Goal: Contribute content: Share content

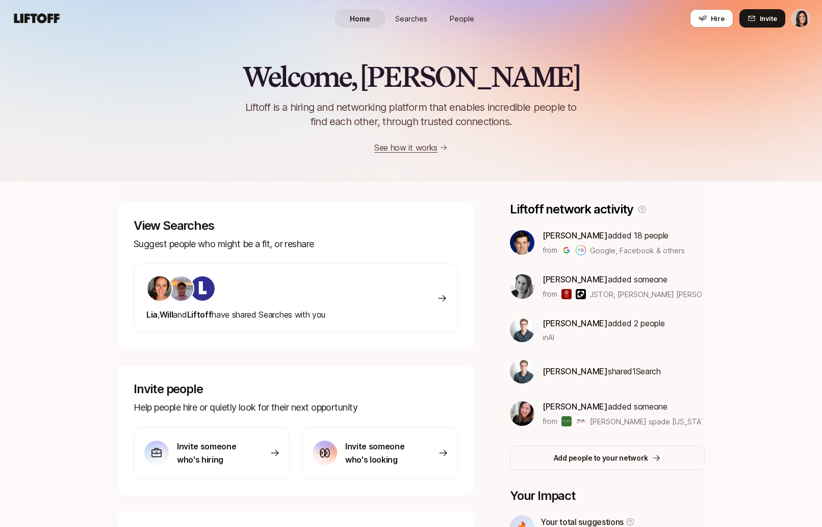
click at [466, 10] on link "People" at bounding box center [462, 18] width 51 height 19
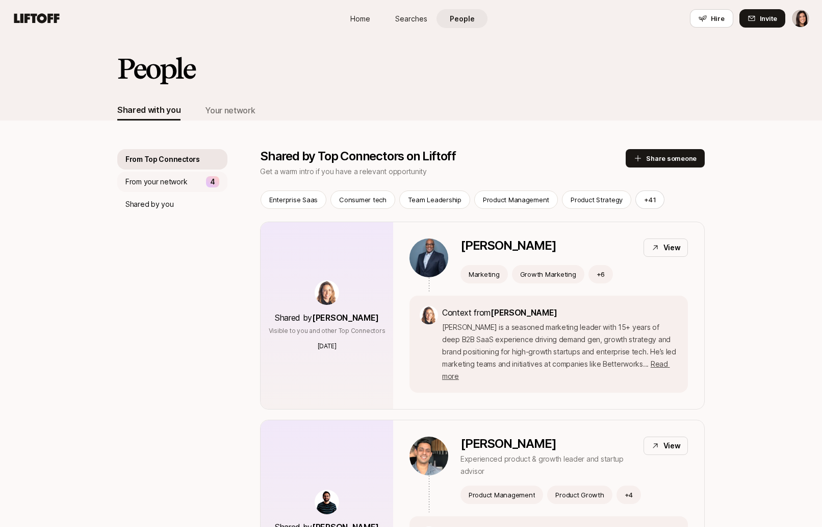
click at [196, 188] on div "From your network 4" at bounding box center [172, 181] width 110 height 20
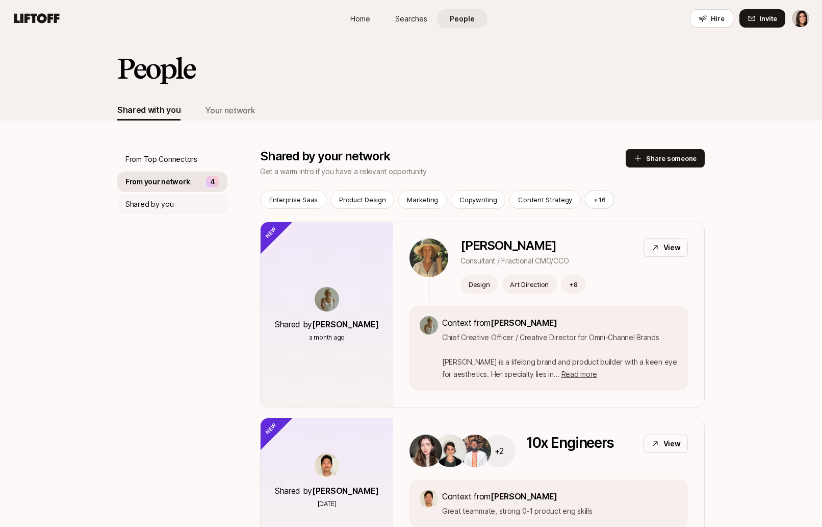
click at [191, 201] on div "Shared by you" at bounding box center [172, 204] width 110 height 20
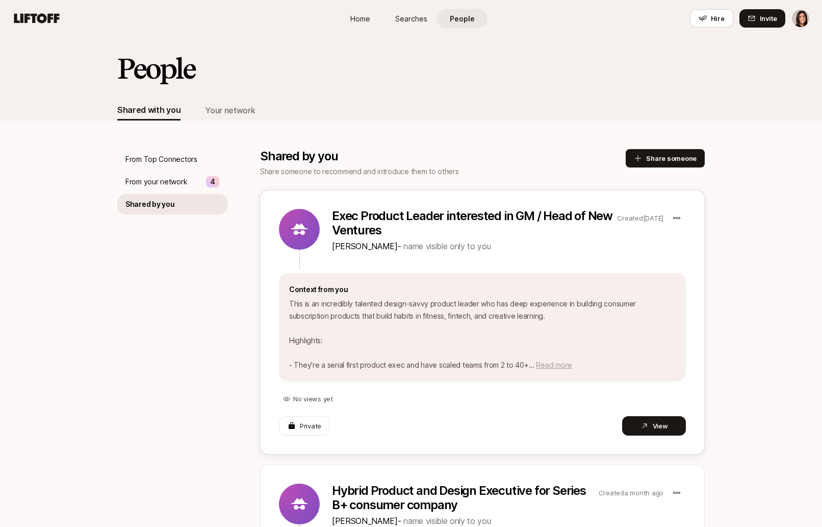
click at [559, 366] on span "Read more" at bounding box center [554, 364] width 36 height 9
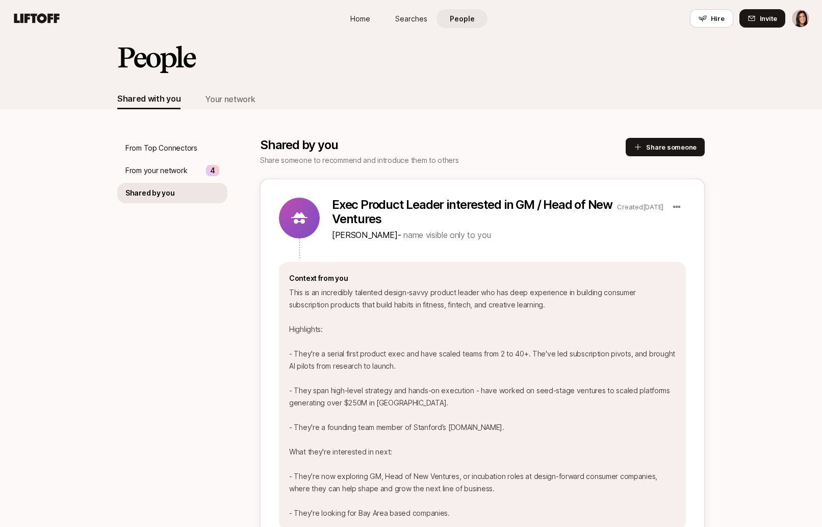
scroll to position [13, 0]
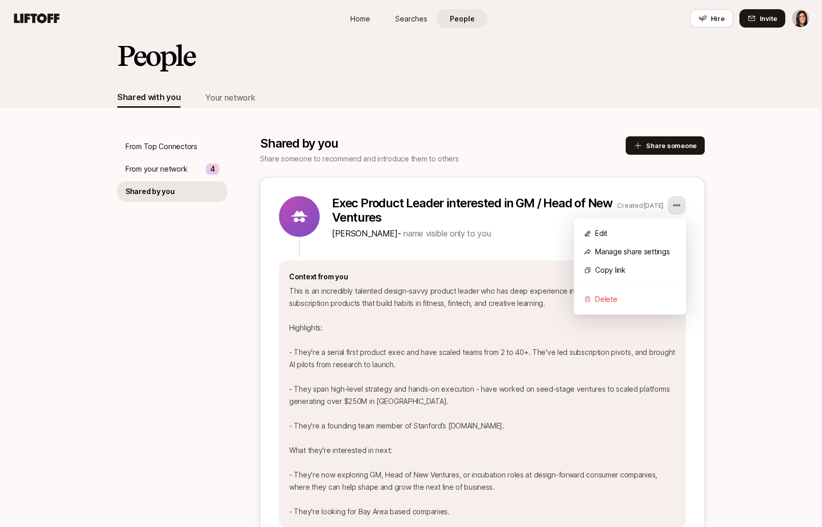
click at [681, 207] on html "Home Searches People Hire Home Searches People Hire Hire Invite People Shared w…" at bounding box center [411, 250] width 822 height 527
click at [638, 272] on div "Copy link" at bounding box center [630, 270] width 112 height 18
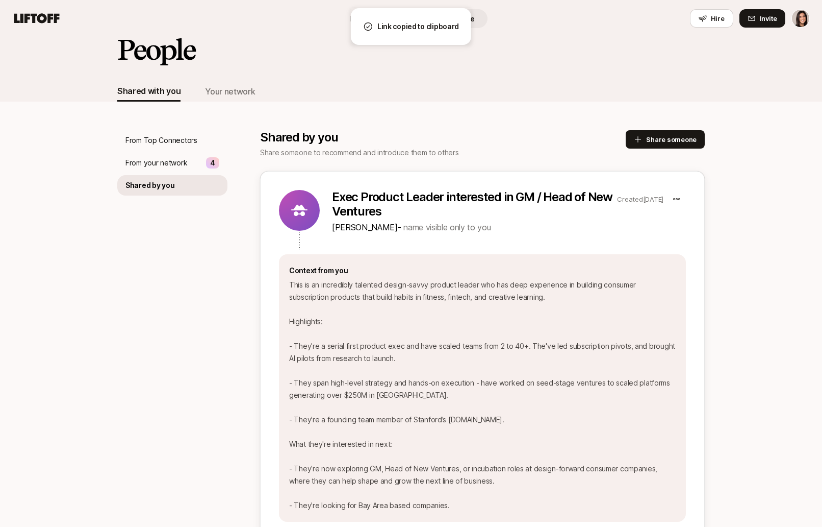
scroll to position [23, 0]
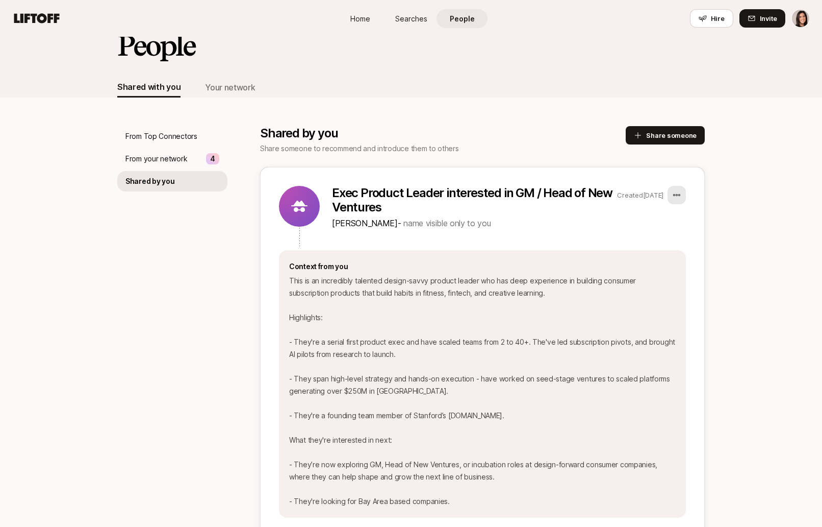
click at [679, 189] on html "Home Searches People Hire Home Searches People Hire Hire Invite People Shared w…" at bounding box center [411, 240] width 822 height 527
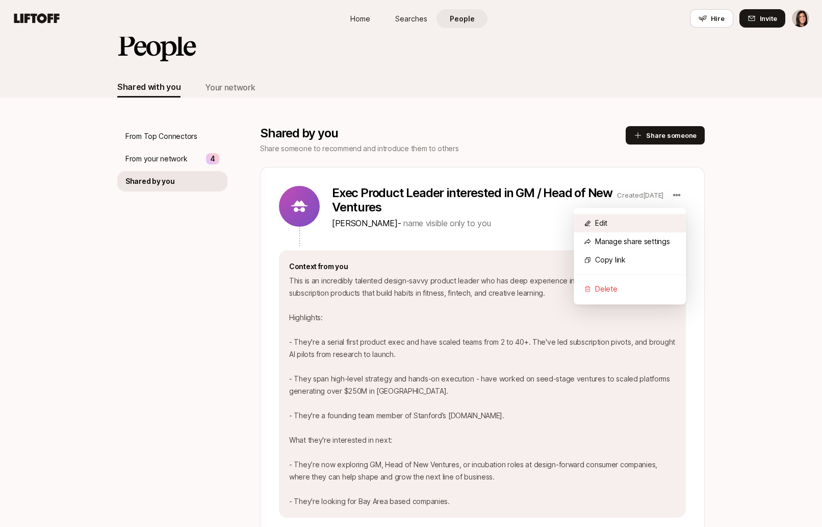
click at [658, 218] on div "Edit" at bounding box center [630, 223] width 112 height 18
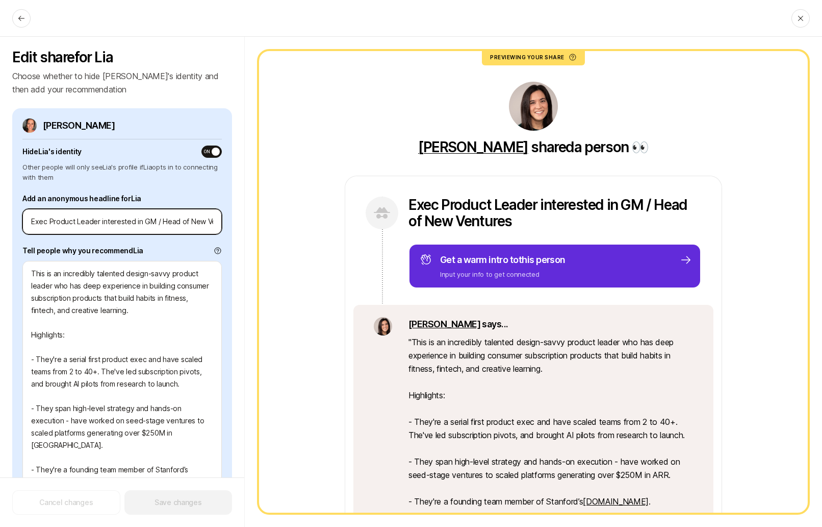
click at [45, 223] on input "Exec Product Leader interested in GM / Head of New Ventures" at bounding box center [122, 221] width 182 height 12
type textarea "x"
type input "Execut Product Leader interested in GM / Head of New Ventures"
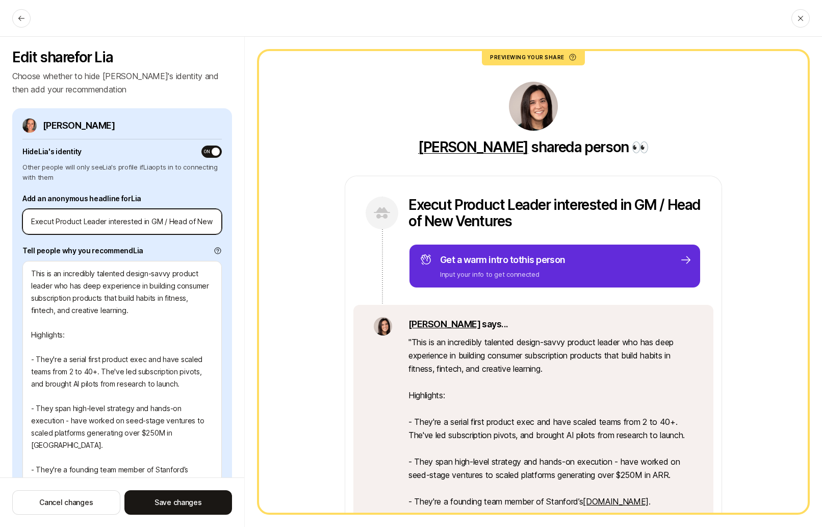
type textarea "x"
type input "Executi Product Leader interested in GM / Head of New Ventures"
type textarea "x"
type input "Executiv Product Leader interested in GM / Head of New Ventures"
type textarea "x"
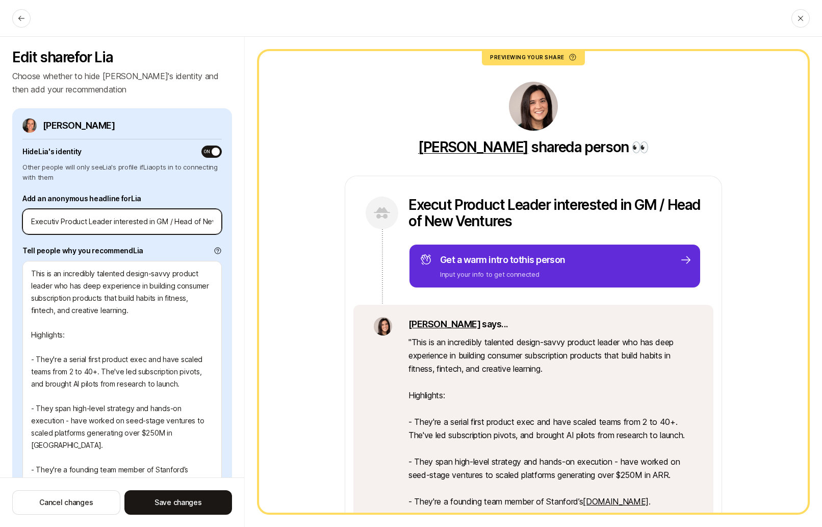
type input "Executive Product Leader interested in GM / Head of New Ventures"
drag, startPoint x: 155, startPoint y: 220, endPoint x: 115, endPoint y: 221, distance: 39.8
click at [115, 221] on input "Executive Product Leader interested in GM / Head of New Ventures" at bounding box center [122, 221] width 182 height 12
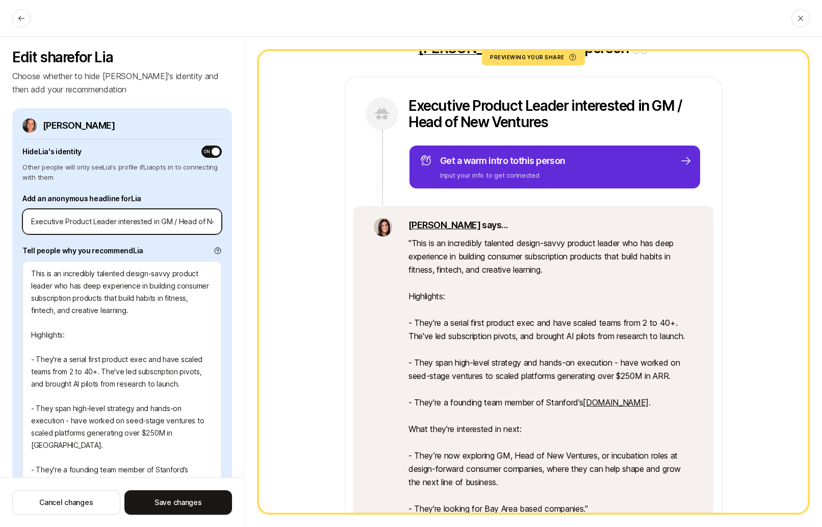
scroll to position [96, 0]
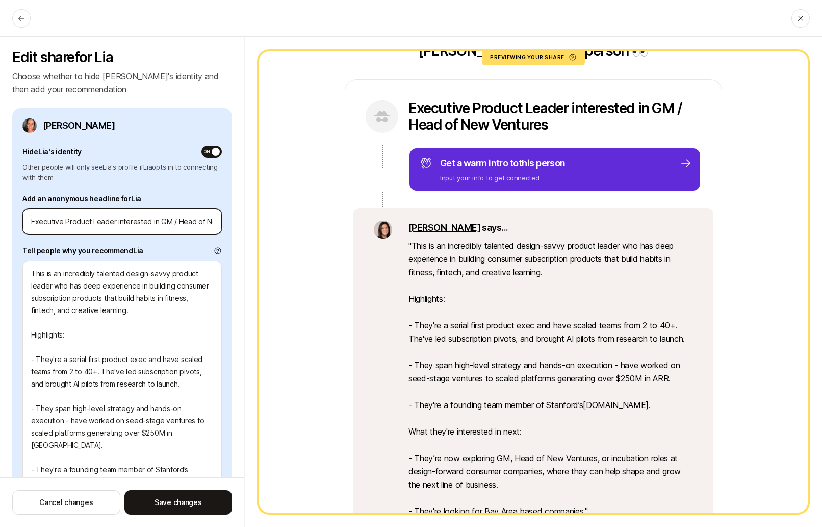
click at [160, 225] on input "Executive Product Leader interested in GM / Head of New Ventures" at bounding box center [122, 221] width 182 height 12
drag, startPoint x: 175, startPoint y: 222, endPoint x: 212, endPoint y: 224, distance: 37.3
click at [212, 224] on input "Executive Product Leader interested in GM / Head of New Ventures" at bounding box center [122, 221] width 182 height 12
type textarea "x"
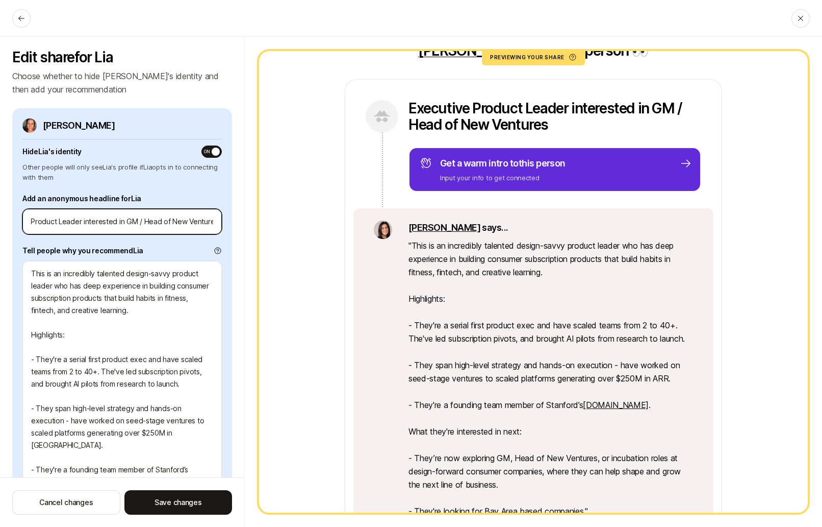
type input "Executive Product Leader interested in GM /"
type textarea "x"
type input "Executive Product Leader interested in GM /"
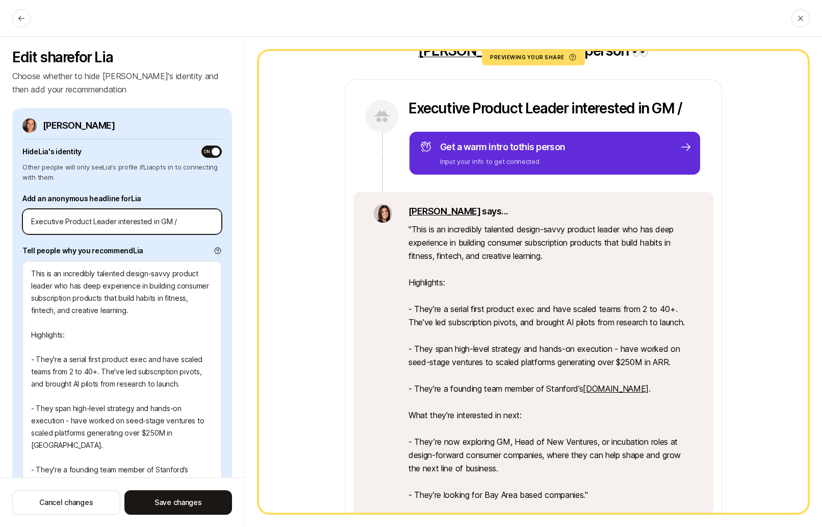
type textarea "x"
type input "Executive Product Leader interested in GM /o"
type textarea "x"
type input "Executive Product Leader interested in GM /or"
type textarea "x"
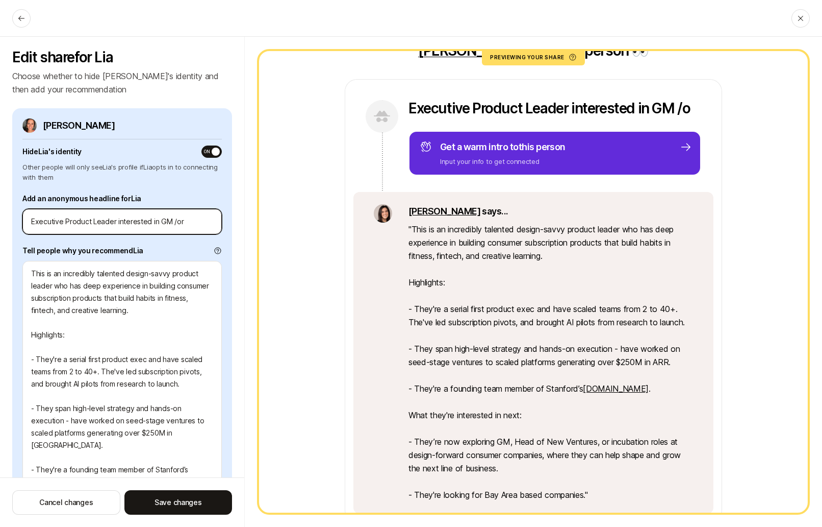
type input "Executive Product Leader interested in GM /or"
type textarea "x"
type input "Executive Product Leader interested in GM /or i"
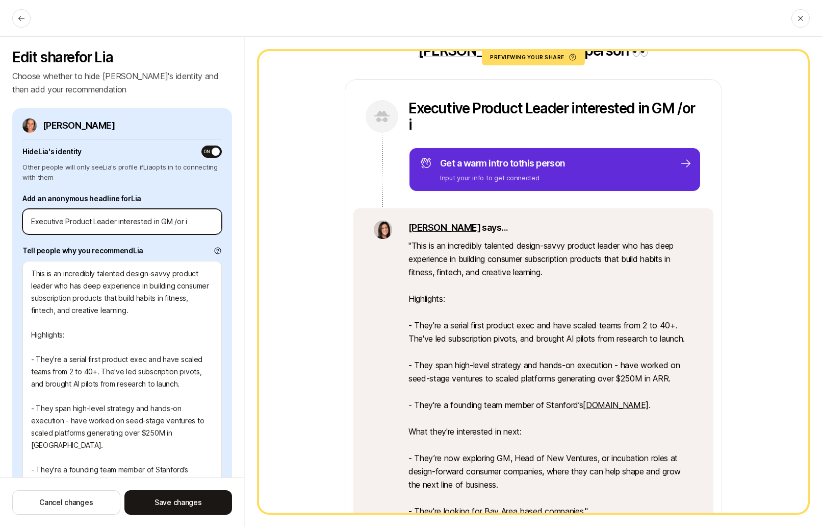
type textarea "x"
type input "Executive Product Leader interested in GM /or in"
type textarea "x"
type input "Executive Product Leader interested in GM /or i"
type textarea "x"
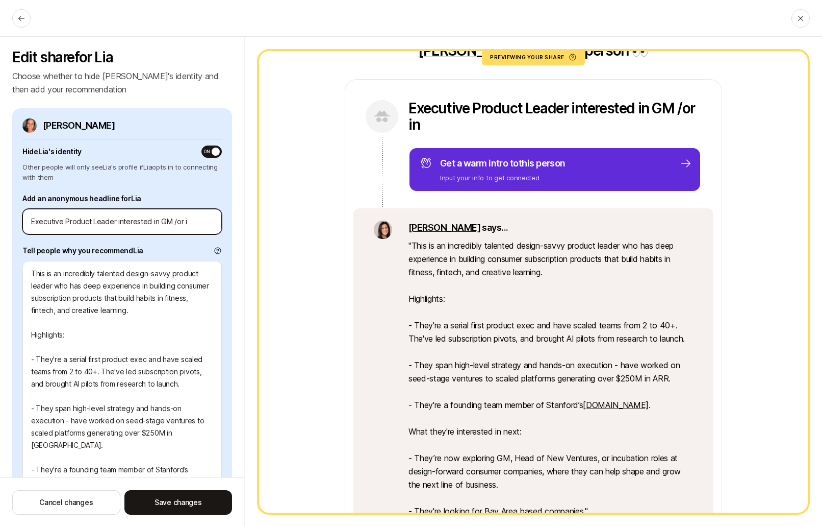
type input "Executive Product Leader interested in GM /or"
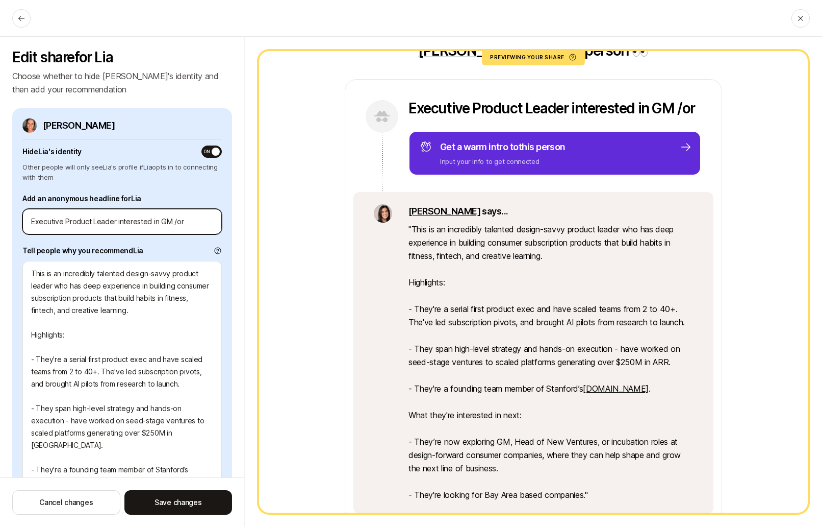
type textarea "x"
type input "Executive Product Leader interested in GM /or"
type textarea "x"
type input "Executive Product Leader interested in GM /o"
type textarea "x"
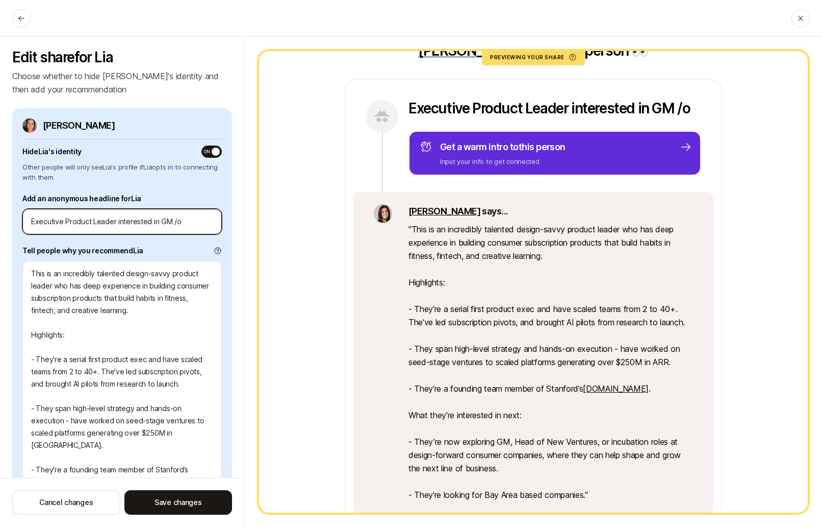
type input "Executive Product Leader interested in GM /"
type textarea "x"
type input "Executive Product Leader interested in GM"
type textarea "x"
type input "Executive Product Leader interested in GM o"
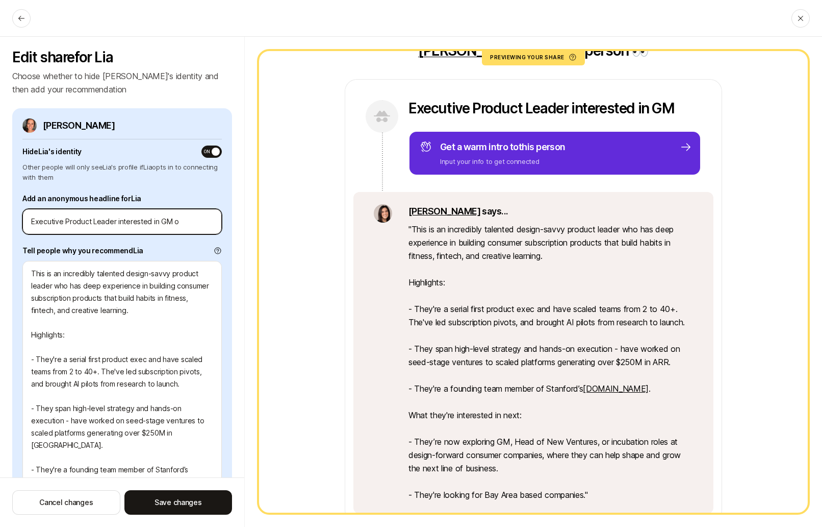
type textarea "x"
type input "Executive Product Leader interested in GM or"
type textarea "x"
type input "Executive Product Leader interested in GM or i"
type textarea "x"
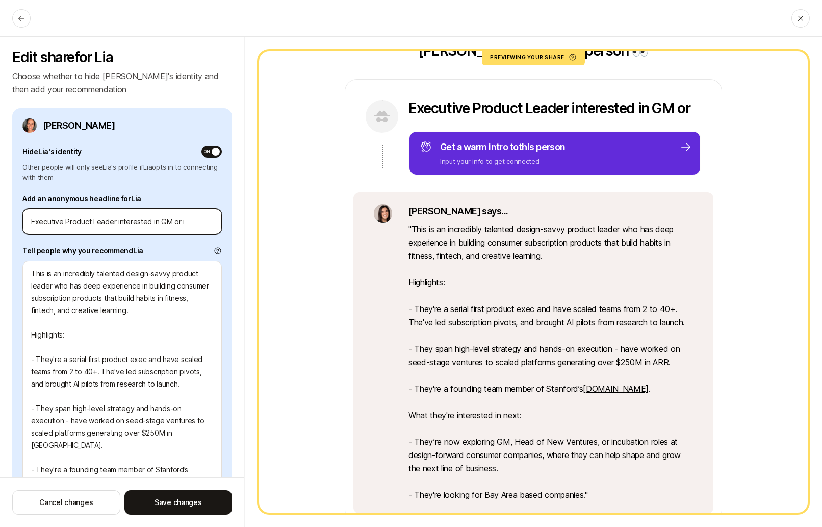
type input "Executive Product Leader interested in GM or in"
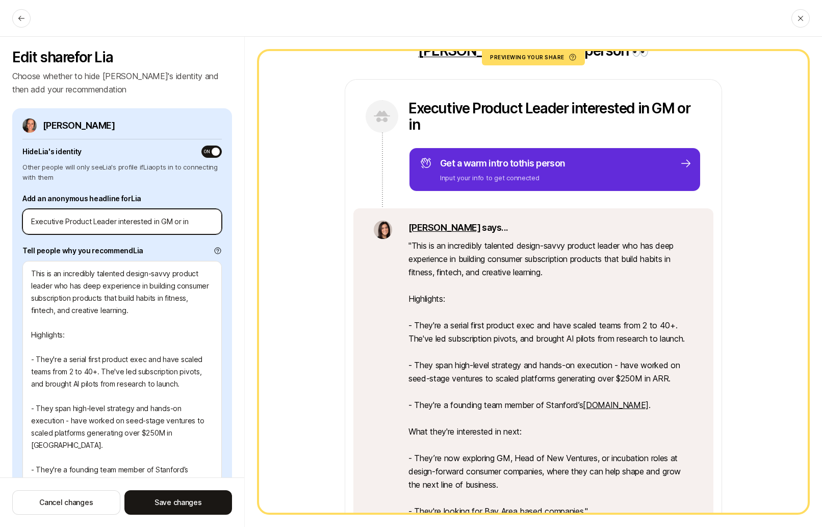
type textarea "x"
type input "Executive Product Leader interested in GM or i"
type textarea "x"
type input "Executive Product Leader interested in GM or"
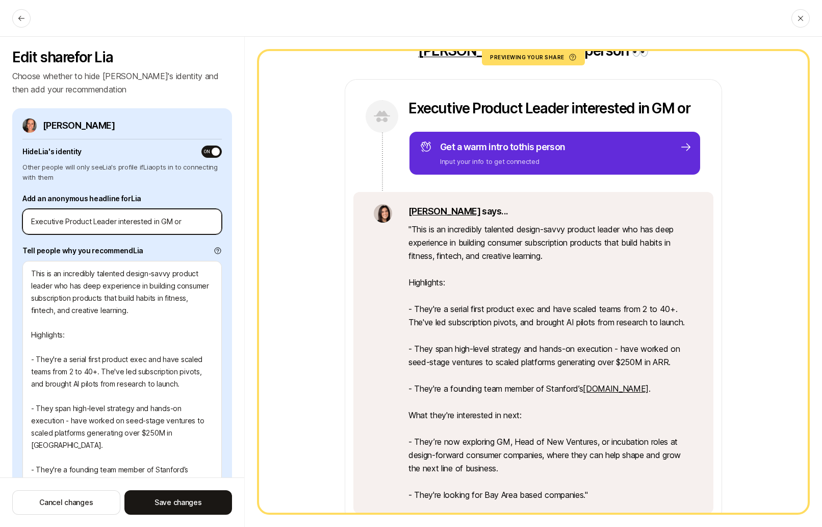
type textarea "x"
type input "Executive Product Leader interested in GM or I"
type textarea "x"
type input "Executive Product Leader interested in GM or In"
type textarea "x"
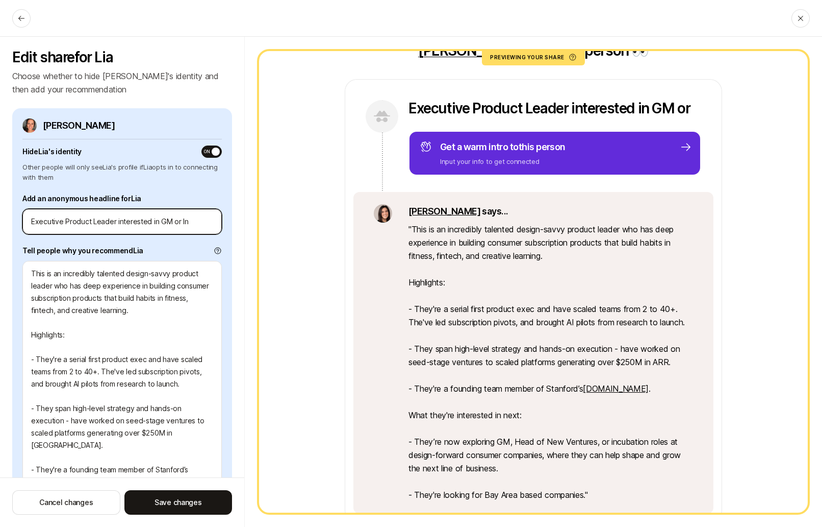
type input "Executive Product Leader interested in GM or Inc"
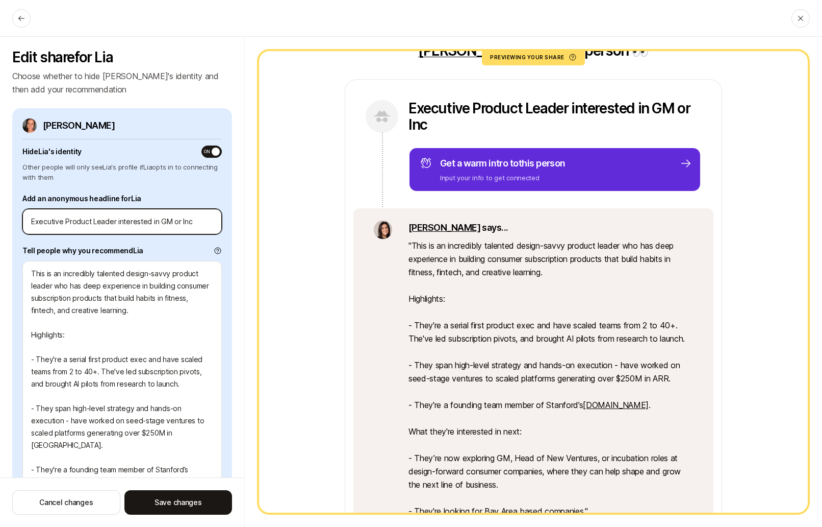
type textarea "x"
type input "Executive Product Leader interested in GM or Incu"
type textarea "x"
type input "Executive Product Leader interested in GM or Incub"
type textarea "x"
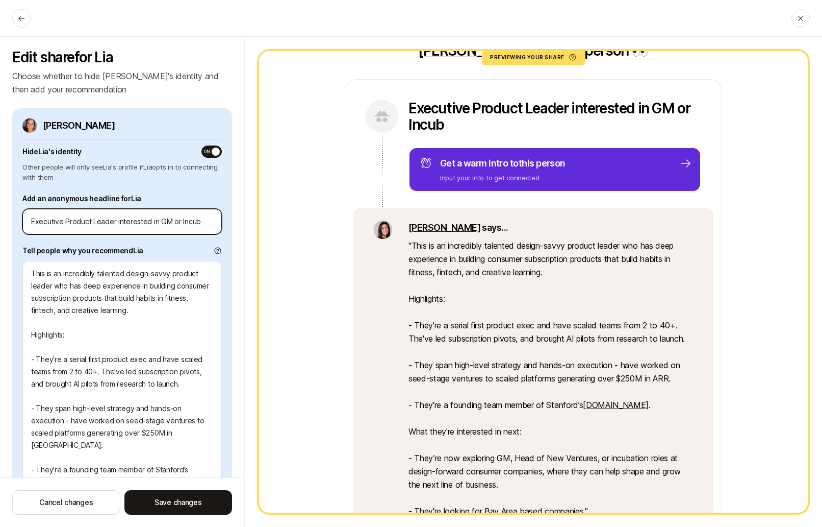
type input "Executive Product Leader interested in GM or Incuba"
type textarea "x"
type input "Executive Product Leader interested in GM or Incubati"
type textarea "x"
type input "Executive Product Leader interested in GM or Incubatio"
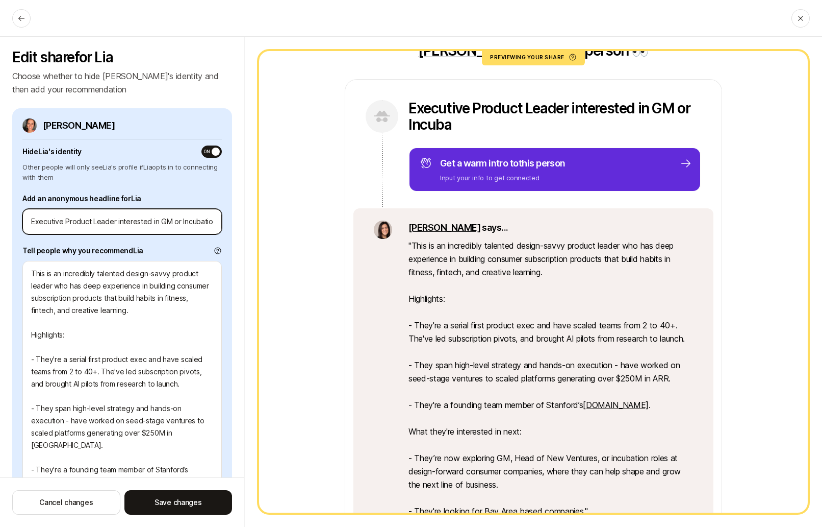
type textarea "x"
type input "Executive Product Leader interested in GM or Incubation"
type textarea "x"
type input "Executive Product Leader interested in GM or Incubation"
type textarea "x"
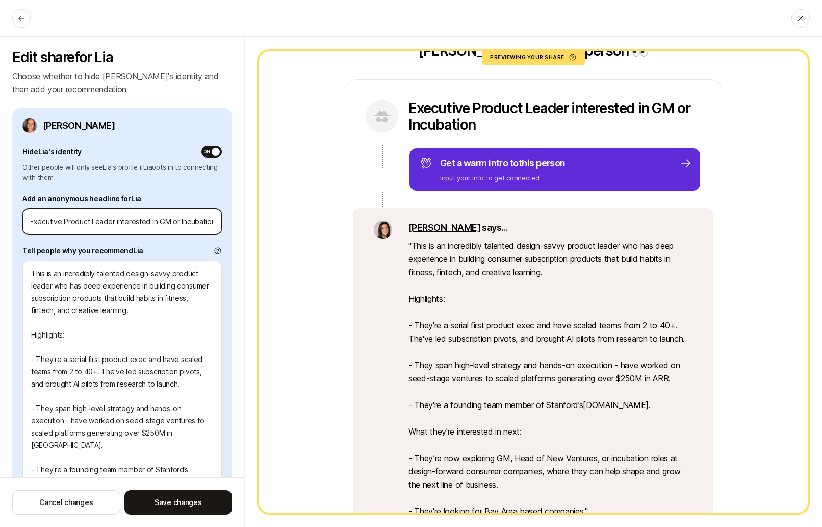
type input "Executive Product Leader interested in GM or Incubation r"
type textarea "x"
type input "Executive Product Leader interested in GM or Incubation ro"
type textarea "x"
type input "Executive Product Leader interested in GM or Incubation rol"
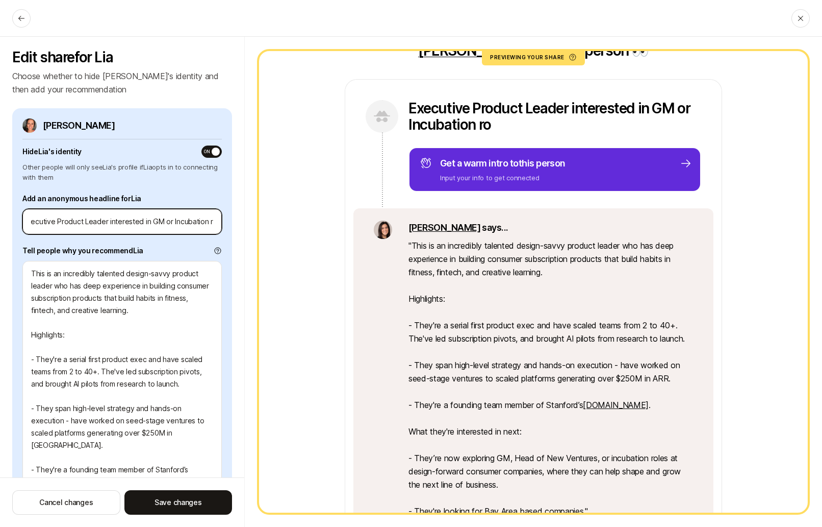
type textarea "x"
type input "Executive Product Leader interested in GM or Incubation role"
type textarea "x"
type input "Executive Product Leader interested in GM or Incubation roles"
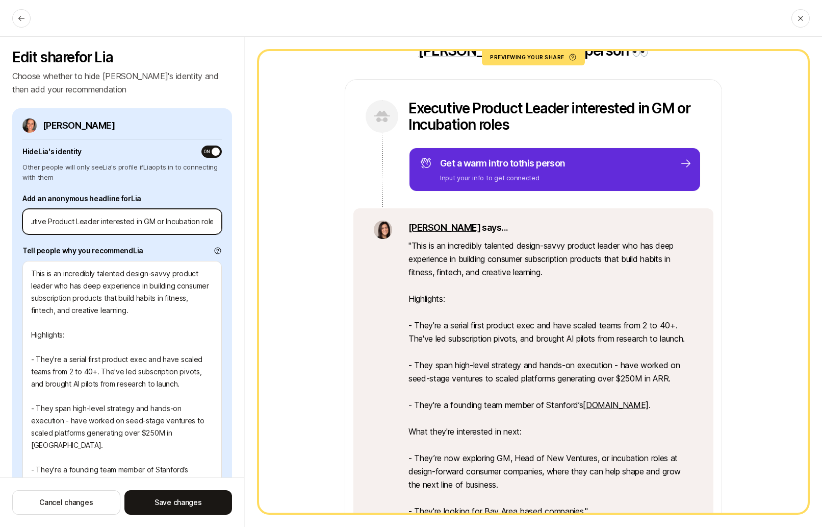
type textarea "x"
type input "Executive Product Leader interested in GM or Incubation role"
type textarea "x"
type input "Executive Product Leader interested in GM or Incubation rol"
type textarea "x"
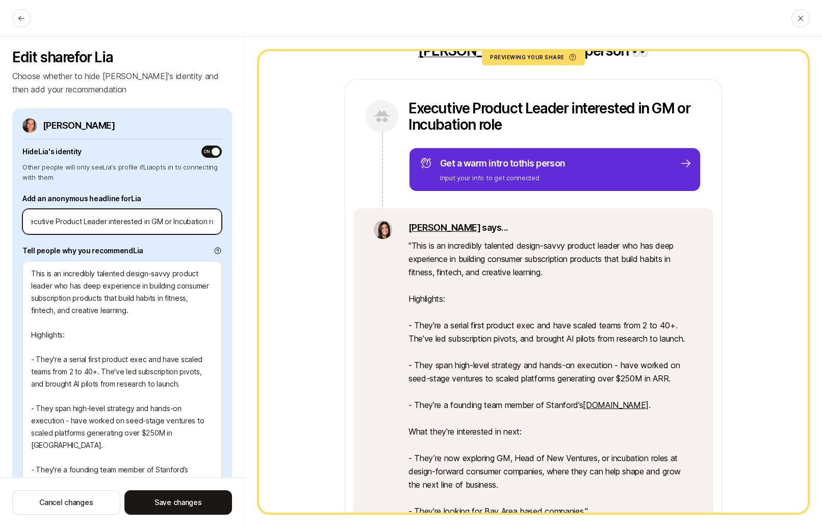
type input "Executive Product Leader interested in GM or Incubation ro"
type textarea "x"
type input "Executive Product Leader interested in GM or Incubation r"
type textarea "x"
type input "Executive Product Leader interested in GM or Incubation"
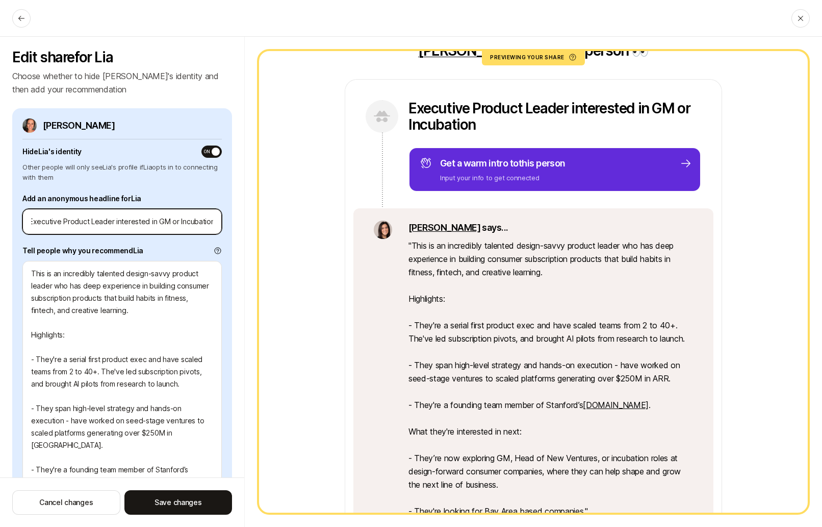
type textarea "x"
type input "Executive Product Leader interested in GM or Incubation ro"
type textarea "x"
type input "Executive Product Leader interested in GM or Incubation rol"
type textarea "x"
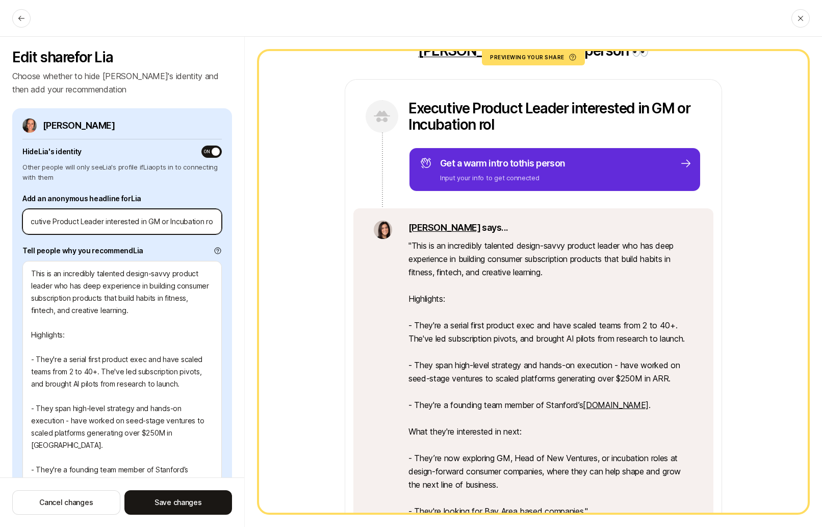
type input "Executive Product Leader interested in GM or Incubation role"
type textarea "x"
type input "Executive Product Leader interested in GM or Incubation roles"
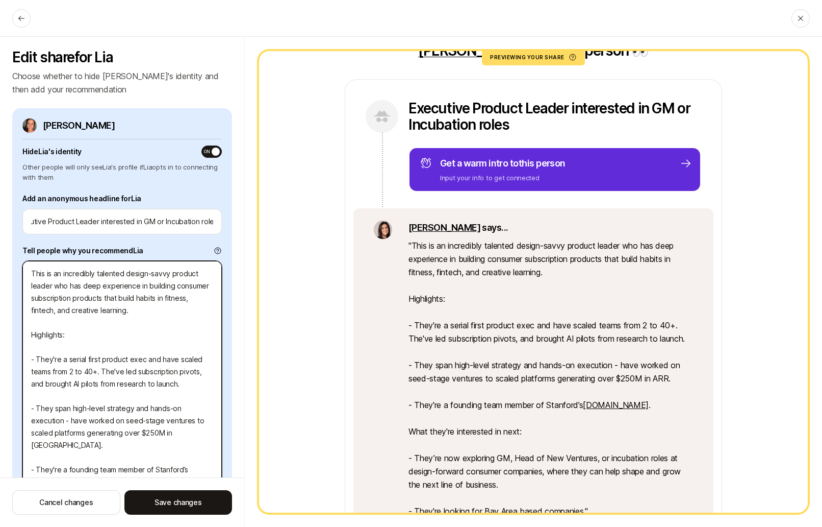
scroll to position [0, 0]
drag, startPoint x: 124, startPoint y: 270, endPoint x: 217, endPoint y: 293, distance: 95.7
click at [124, 271] on textarea "This is an incredibly talented design-savvy product leader who has deep experie…" at bounding box center [121, 426] width 199 height 331
type textarea "x"
type textarea "This is an incredibly talenteddesign-savvy product leader who has deep experien…"
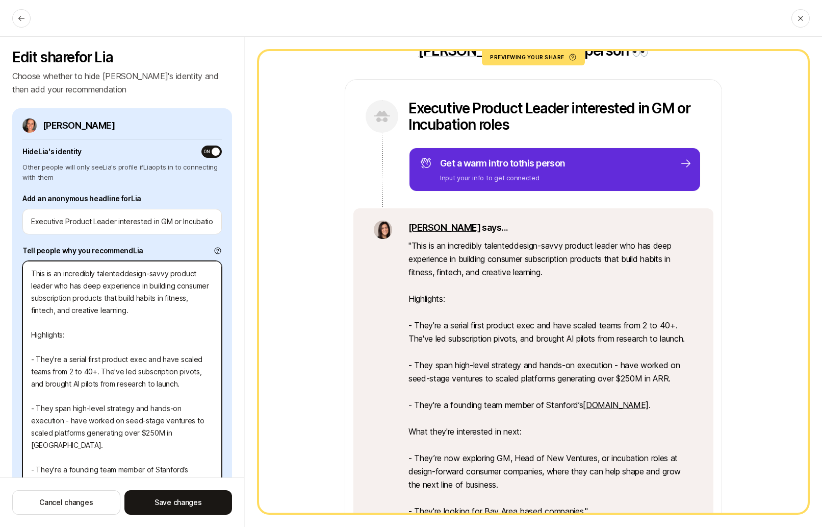
type textarea "x"
type textarea "This is an incredibly talented,design-savvy product leader who has deep experie…"
type textarea "x"
type textarea "This is an incredibly talented, design-savvy product leader who has deep experi…"
click at [190, 304] on textarea "This is an incredibly talented, design-savvy product leader who has deep experi…" at bounding box center [121, 426] width 199 height 331
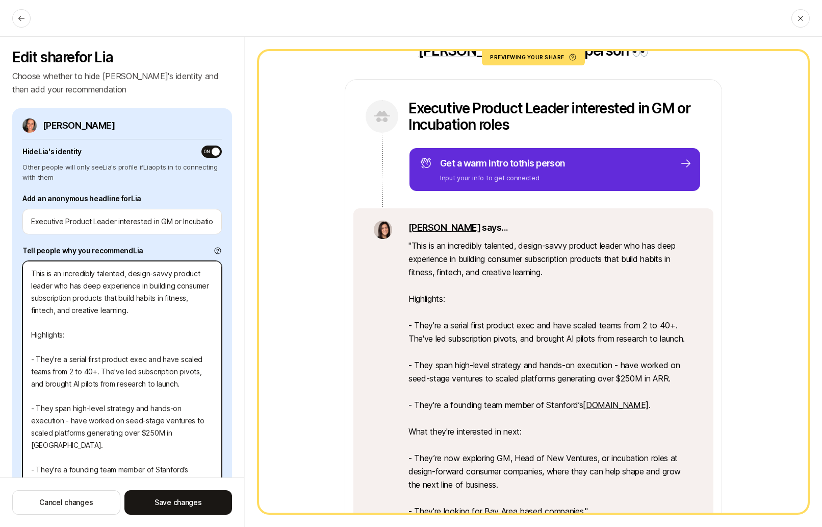
drag, startPoint x: 99, startPoint y: 295, endPoint x: 176, endPoint y: 290, distance: 76.7
click at [176, 290] on textarea "This is an incredibly talented, design-savvy product leader who has deep experi…" at bounding box center [121, 426] width 199 height 331
type textarea "x"
type textarea "This is an incredibly talented, design-savvy product leader who has deep experi…"
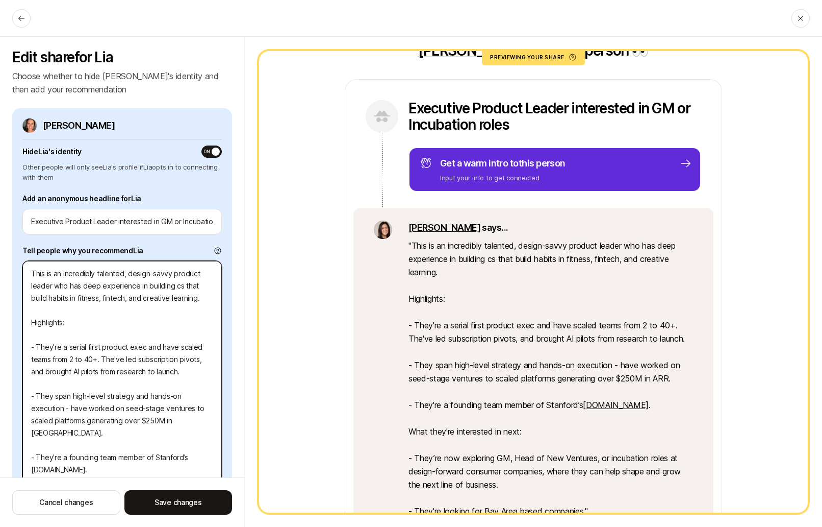
type textarea "x"
type textarea "This is an incredibly talented, design-savvy product leader who has deep experi…"
type textarea "x"
type textarea "This is an incredibly talented, design-savvy product leader who has deep experi…"
type textarea "x"
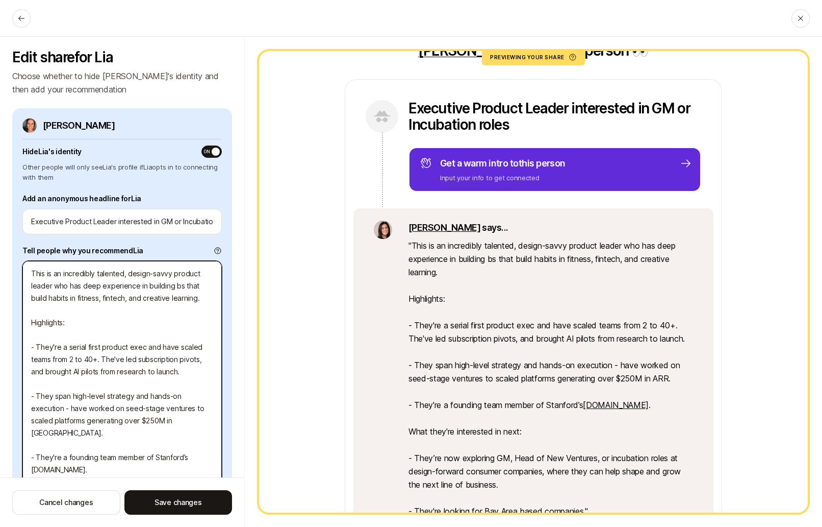
type textarea "This is an incredibly talented, design-savvy product leader who has deep experi…"
type textarea "x"
type textarea "This is an incredibly talented, design-savvy product leader who has deep experi…"
type textarea "x"
type textarea "This is an incredibly talented, design-savvy product leader who has deep experi…"
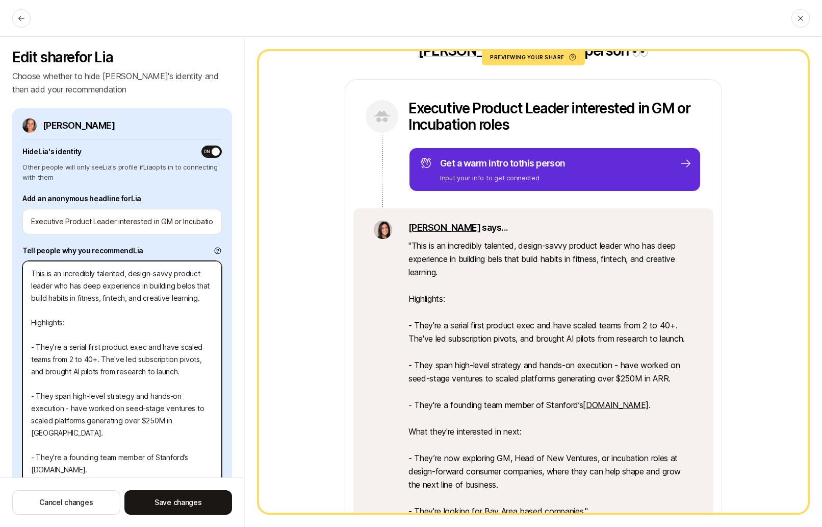
type textarea "x"
type textarea "This is an incredibly talented, design-savvy product leader who has deep experi…"
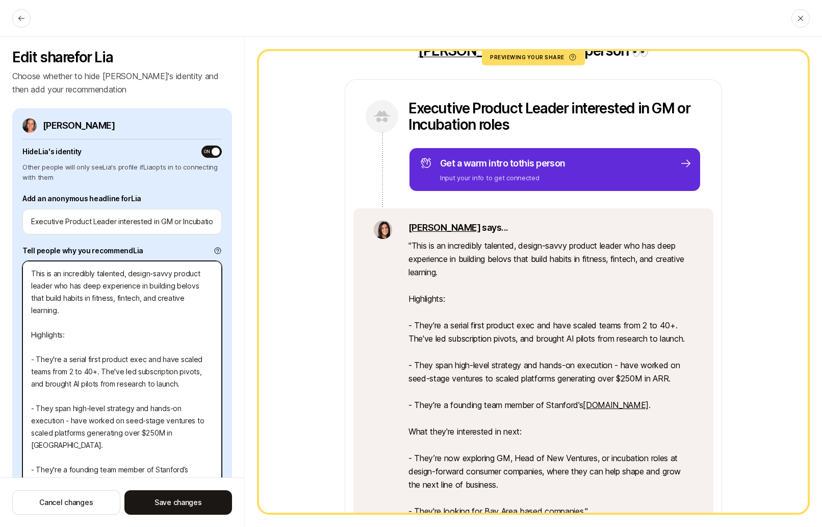
type textarea "x"
type textarea "This is an incredibly talented, design-savvy product leader who has deep experi…"
type textarea "x"
type textarea "This is an incredibly talented, design-savvy product leader who has deep experi…"
type textarea "x"
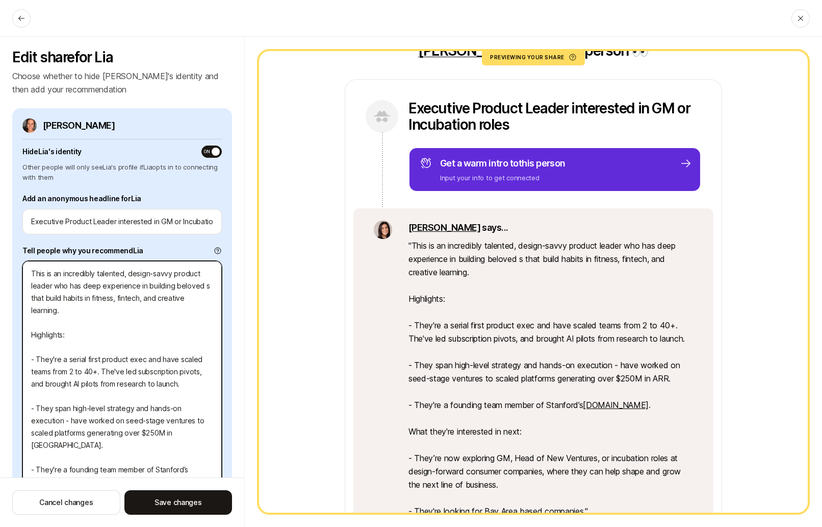
type textarea "This is an incredibly talented, design-savvy product leader who has deep experi…"
type textarea "x"
type textarea "This is an incredibly talented, design-savvy product leader who has deep experi…"
type textarea "x"
type textarea "This is an incredibly talented, design-savvy product leader who has deep experi…"
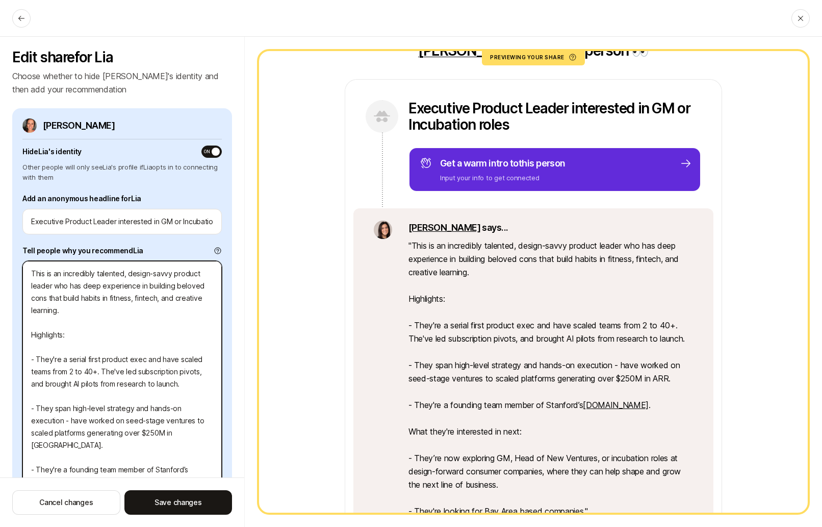
type textarea "x"
type textarea "This is an incredibly talented, design-savvy product leader who has deep experi…"
type textarea "x"
type textarea "This is an incredibly talented, design-savvy product leader who has deep experi…"
type textarea "x"
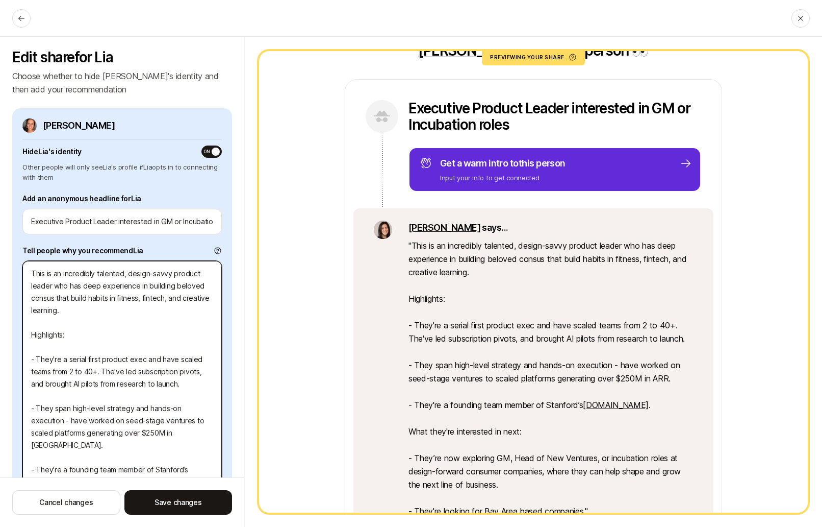
type textarea "This is an incredibly talented, design-savvy product leader who has deep experi…"
type textarea "x"
type textarea "This is an incredibly talented, design-savvy product leader who has deep experi…"
type textarea "x"
type textarea "This is an incredibly talented, design-savvy product leader who has deep experi…"
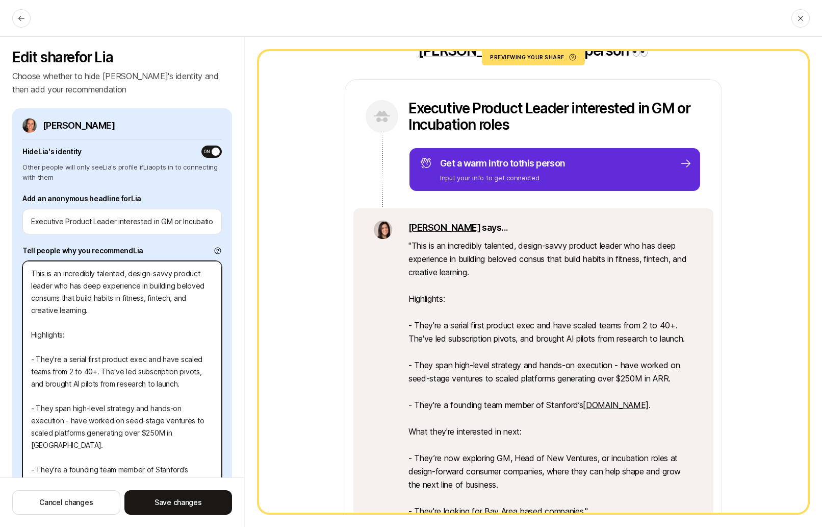
type textarea "x"
type textarea "This is an incredibly talented, design-savvy product leader who has deep experi…"
type textarea "x"
type textarea "This is an incredibly talented, design-savvy product leader who has deep experi…"
type textarea "x"
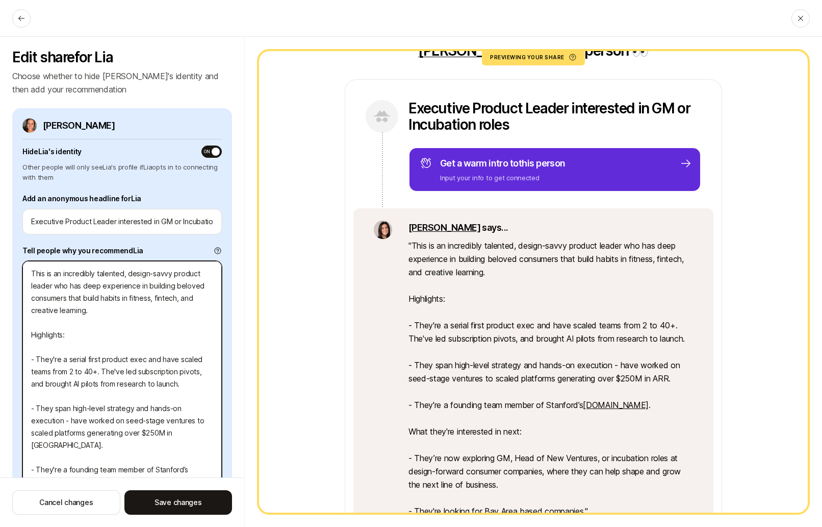
type textarea "This is an incredibly talented, design-savvy product leader who has deep experi…"
type textarea "x"
type textarea "This is an incredibly talented, design-savvy product leader who has deep experi…"
type textarea "x"
type textarea "This is an incredibly talented, design-savvy product leader who has deep experi…"
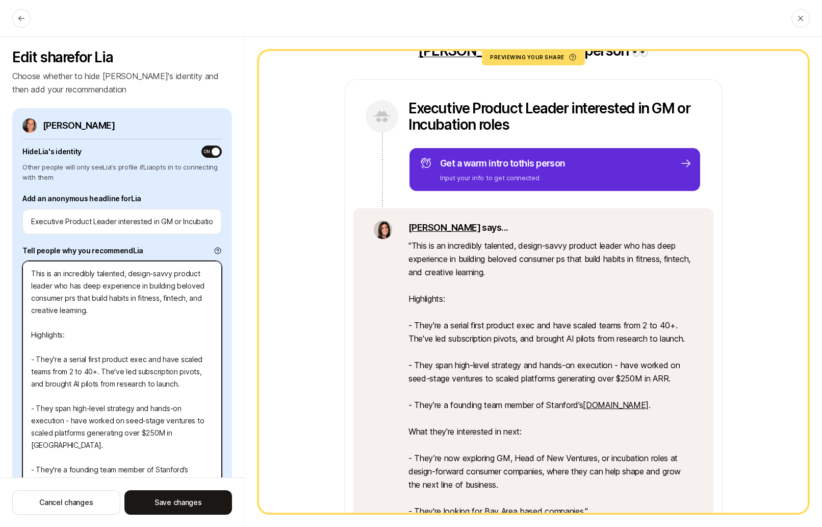
type textarea "x"
type textarea "This is an incredibly talented, design-savvy product leader who has deep experi…"
type textarea "x"
type textarea "This is an incredibly talented, design-savvy product leader who has deep experi…"
type textarea "x"
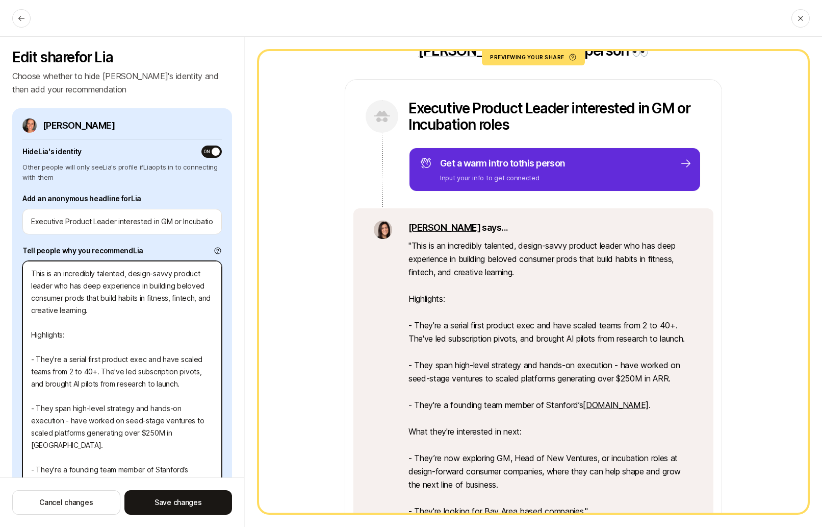
type textarea "This is an incredibly talented, design-savvy product leader who has deep experi…"
type textarea "x"
type textarea "This is an incredibly talented, design-savvy product leader who has deep experi…"
type textarea "x"
type textarea "This is an incredibly talented, design-savvy product leader who has deep experi…"
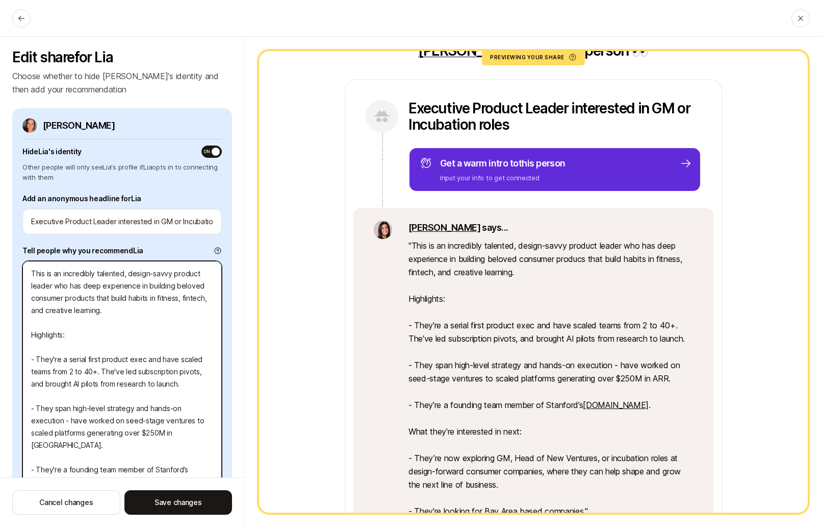
type textarea "x"
type textarea "This is an incredibly talented, design-savvy product leader who has deep experi…"
type textarea "x"
type textarea "This is an incredibly talented, design-savvy product leader who has deep experi…"
click at [165, 314] on textarea "This is an incredibly talented, design-savvy product leader who has deep experi…" at bounding box center [121, 426] width 199 height 331
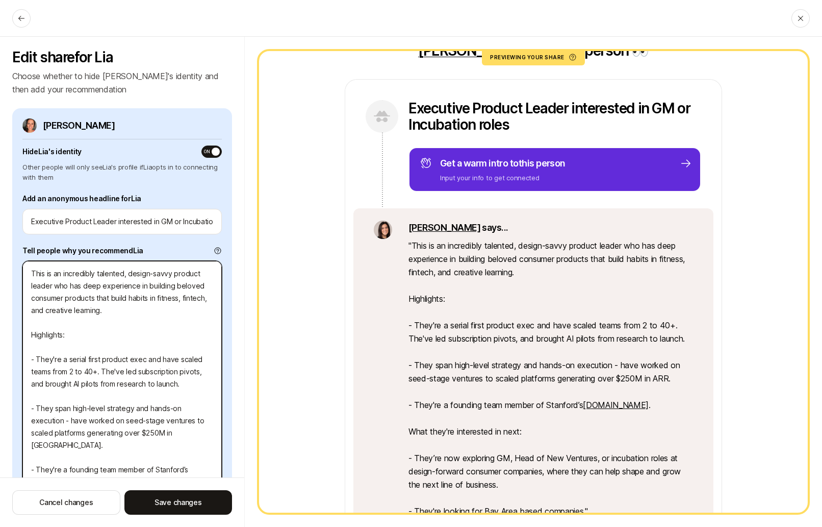
drag, startPoint x: 111, startPoint y: 296, endPoint x: 146, endPoint y: 297, distance: 35.2
click at [146, 297] on textarea "This is an incredibly talented, design-savvy product leader who has deep experi…" at bounding box center [121, 426] width 199 height 331
click at [103, 354] on textarea "This is an incredibly talented, design-savvy product leader who has deep experi…" at bounding box center [121, 426] width 199 height 331
drag, startPoint x: 123, startPoint y: 370, endPoint x: 113, endPoint y: 369, distance: 10.3
click at [114, 370] on textarea "This is an incredibly talented, design-savvy product leader who has deep experi…" at bounding box center [121, 426] width 199 height 331
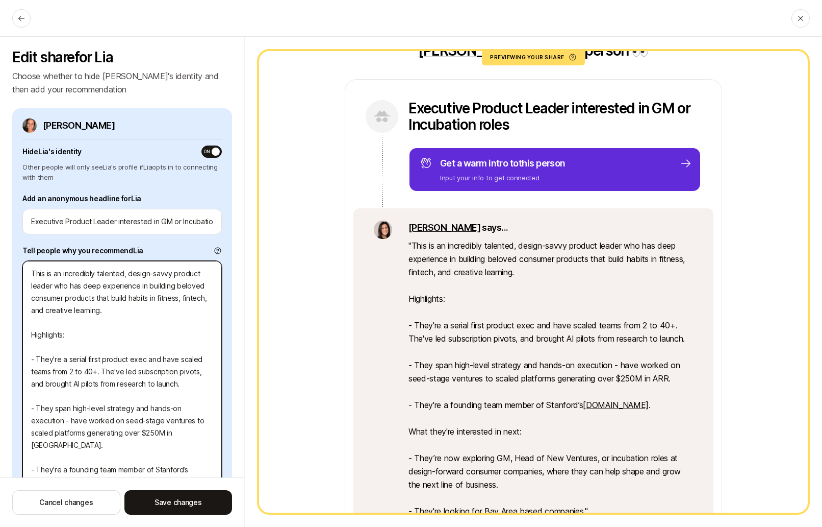
type textarea "x"
type textarea "This is an incredibly talented, design-savvy product leader who has deep experi…"
type textarea "x"
type textarea "This is an incredibly talented, design-savvy product leader who has deep experi…"
type textarea "x"
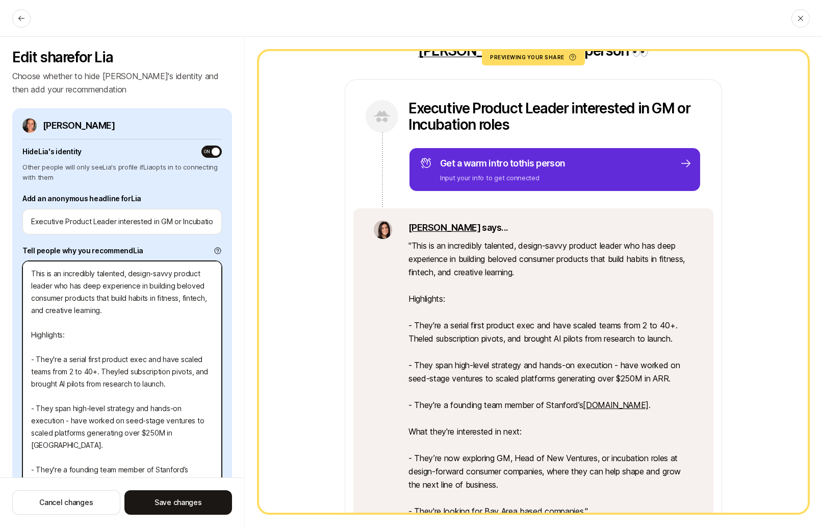
type textarea "This is an incredibly talented, design-savvy product leader who has deep experi…"
type textarea "x"
type textarea "This is an incredibly talented, design-savvy product leader who has deep experi…"
type textarea "x"
type textarea "This is an incredibly talented, design-savvy product leader who has deep experi…"
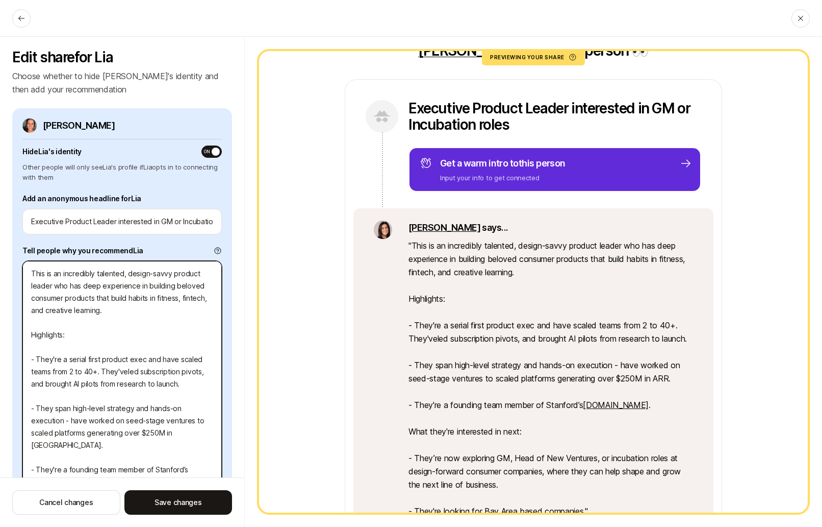
type textarea "x"
type textarea "This is an incredibly talented, design-savvy product leader who has deep experi…"
type textarea "x"
type textarea "This is an incredibly talented, design-savvy product leader who has deep experi…"
drag, startPoint x: 102, startPoint y: 372, endPoint x: 123, endPoint y: 388, distance: 26.2
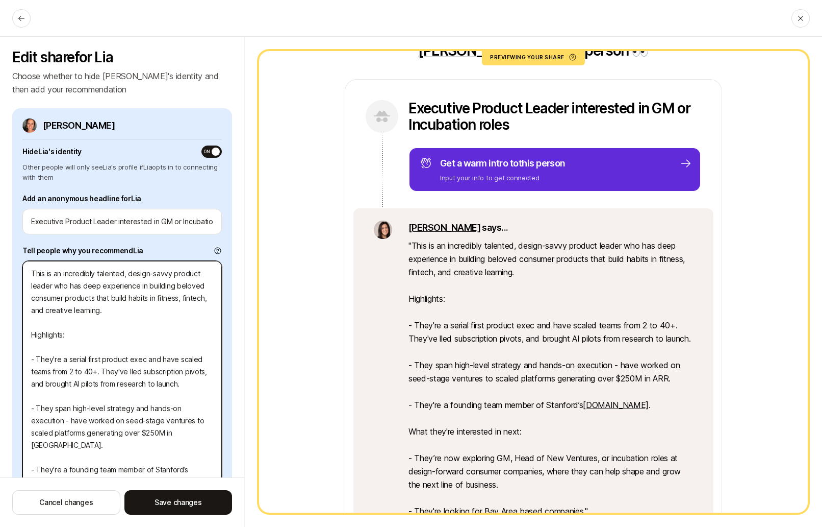
click at [102, 372] on textarea "This is an incredibly talented, design-savvy product leader who has deep experi…" at bounding box center [121, 426] width 199 height 331
type textarea "x"
type textarea "This is an incredibly talented, design-savvy product leader who has deep experi…"
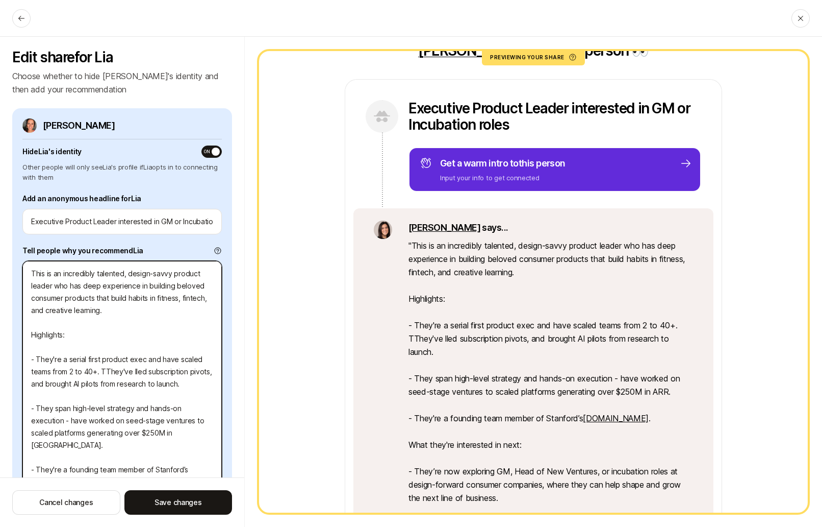
type textarea "x"
type textarea "This is an incredibly talented, design-savvy product leader who has deep experi…"
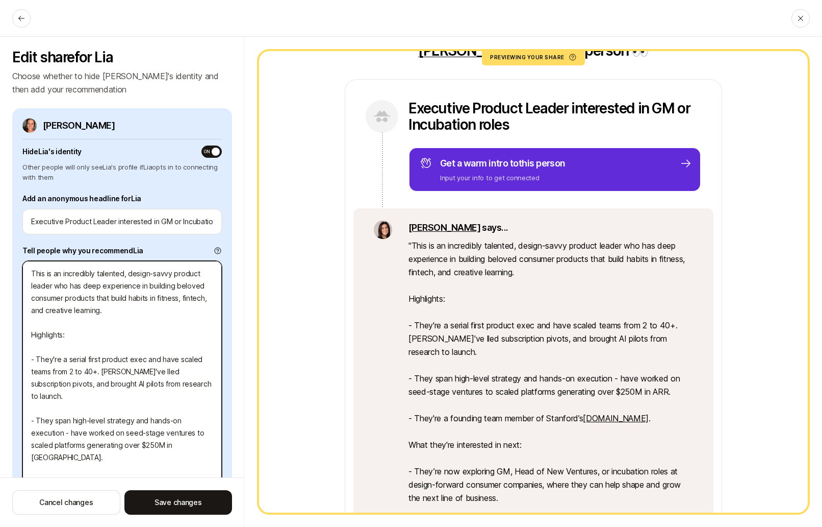
type textarea "x"
type textarea "This is an incredibly talented, design-savvy product leader who has deep experi…"
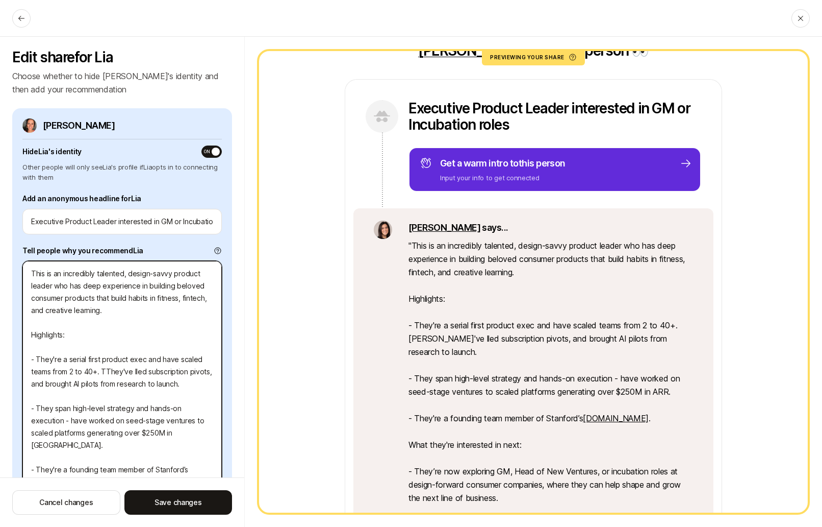
type textarea "x"
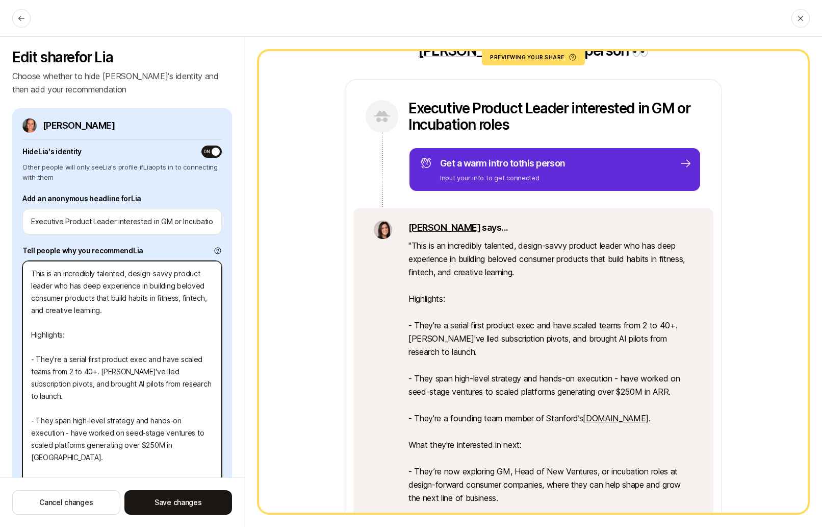
type textarea "This is an incredibly talented, design-savvy product leader who has deep experi…"
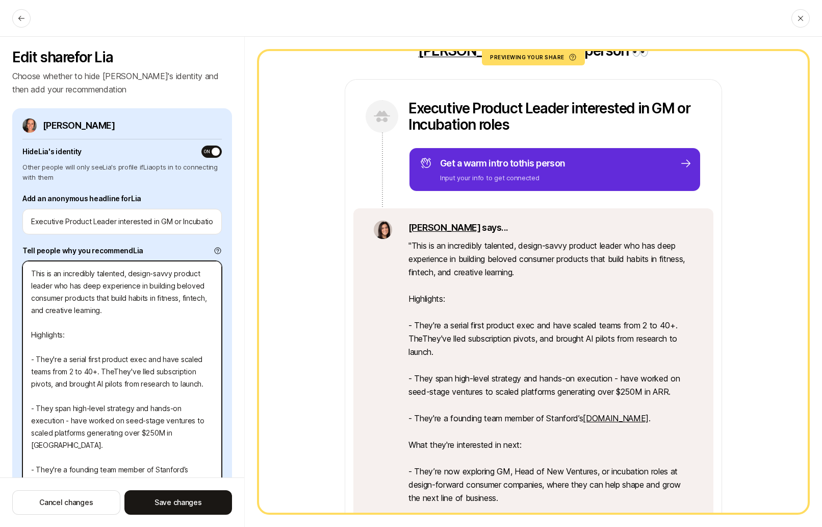
type textarea "x"
type textarea "This is an incredibly talented, design-savvy product leader who has deep experi…"
type textarea "x"
type textarea "This is an incredibly talented, design-savvy product leader who has deep experi…"
type textarea "x"
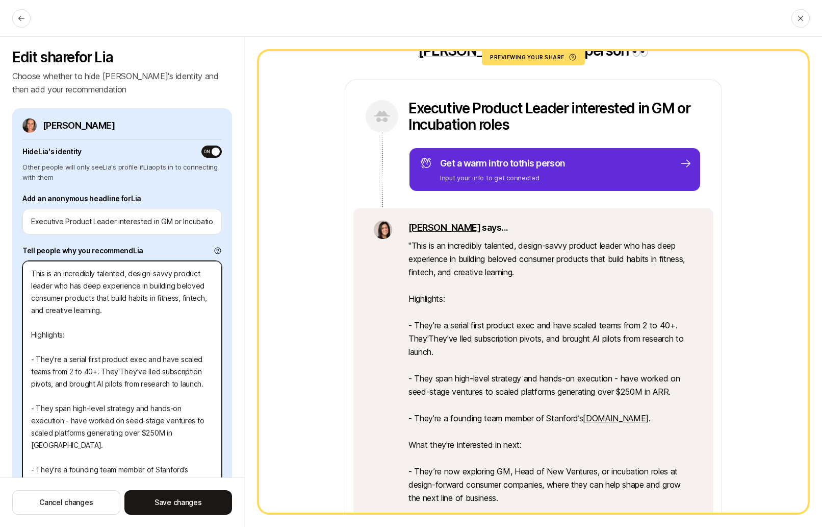
type textarea "This is an incredibly talented, design-savvy product leader who has deep experi…"
type textarea "x"
type textarea "This is an incredibly talented, design-savvy product leader who has deep experi…"
type textarea "x"
type textarea "This is an incredibly talented, design-savvy product leader who has deep experi…"
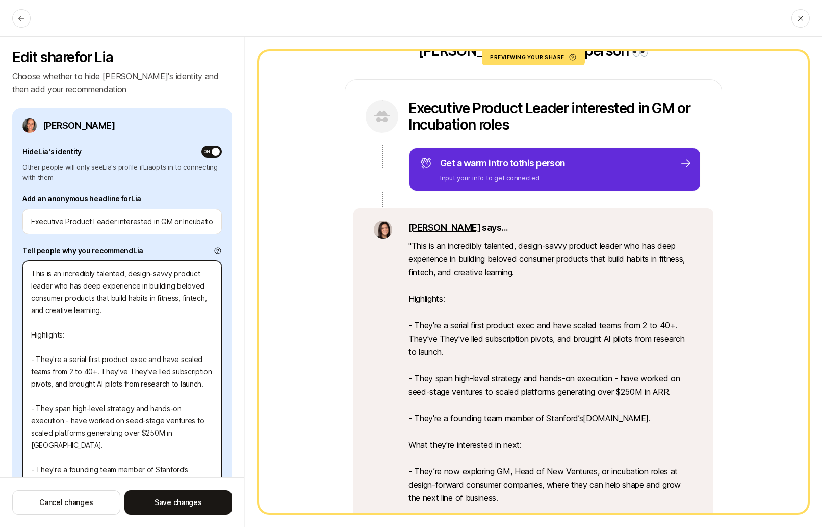
type textarea "x"
type textarea "This is an incredibly talented, design-savvy product leader who has deep experi…"
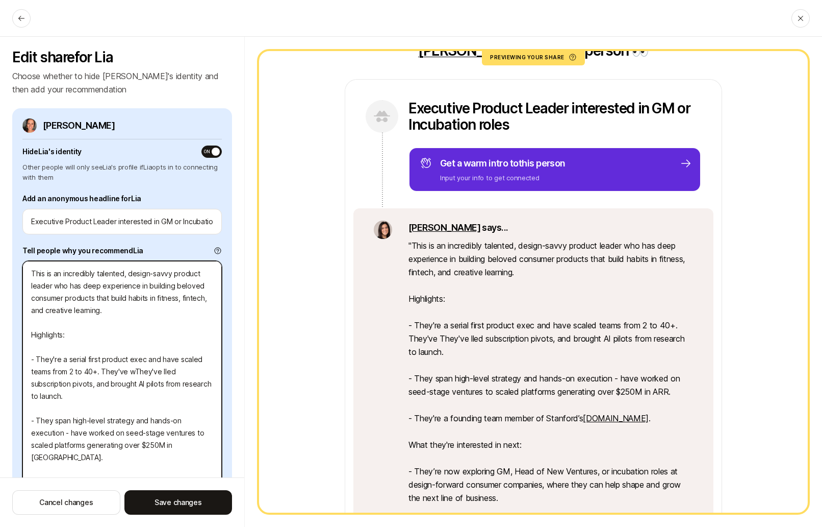
type textarea "x"
type textarea "This is an incredibly talented, design-savvy product leader who has deep experi…"
type textarea "x"
type textarea "This is an incredibly talented, design-savvy product leader who has deep experi…"
type textarea "x"
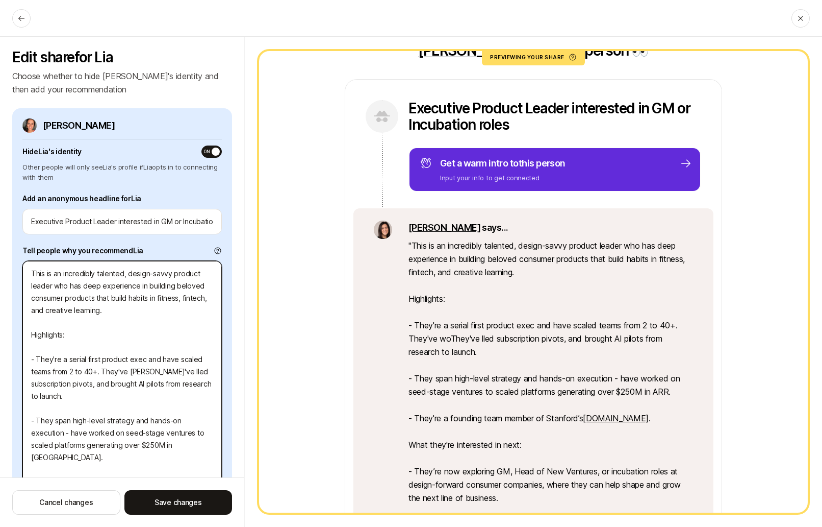
type textarea "This is an incredibly talented, design-savvy product leader who has deep experi…"
type textarea "x"
type textarea "This is an incredibly talented, design-savvy product leader who has deep experi…"
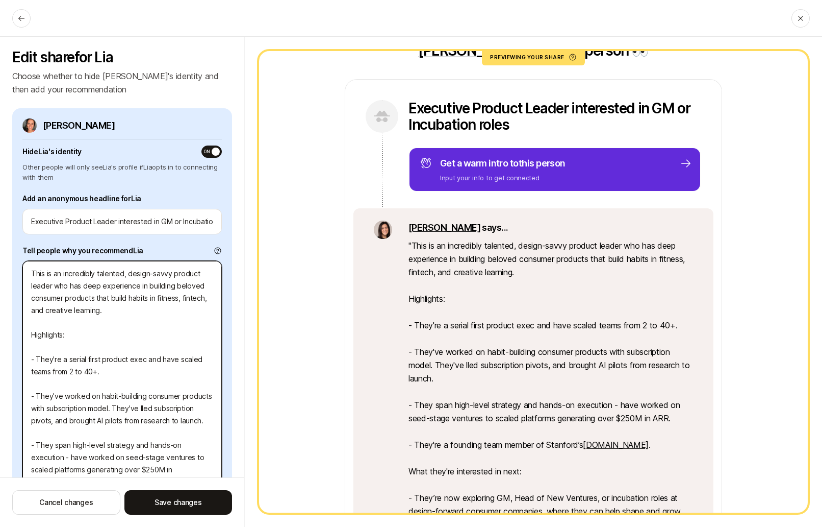
click at [119, 418] on textarea "This is an incredibly talented, design-savvy product leader who has deep experi…" at bounding box center [121, 445] width 199 height 368
drag, startPoint x: 141, startPoint y: 408, endPoint x: 144, endPoint y: 419, distance: 11.8
click at [141, 409] on textarea "This is an incredibly talented, design-savvy product leader who has deep experi…" at bounding box center [121, 445] width 199 height 368
click at [128, 355] on textarea "This is an incredibly talented, design-savvy product leader who has deep experi…" at bounding box center [121, 445] width 199 height 368
click at [128, 324] on textarea "This is an incredibly talented, design-savvy product leader who has deep experi…" at bounding box center [121, 445] width 199 height 368
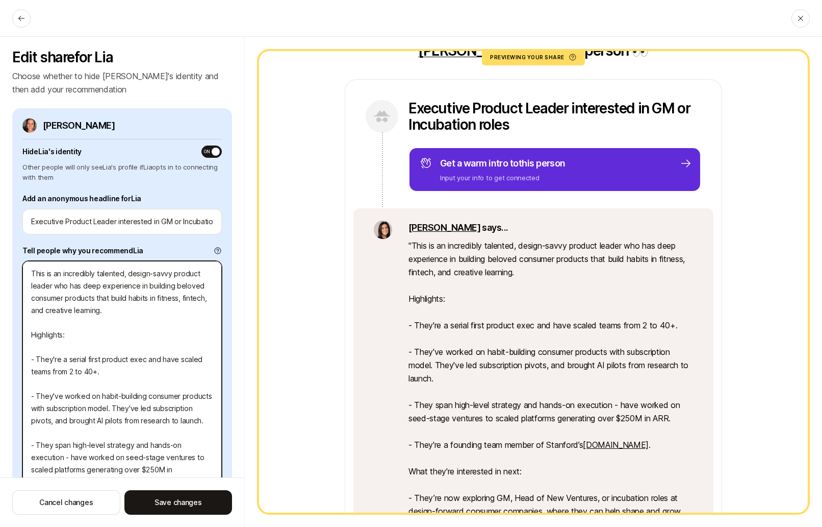
click at [128, 317] on textarea "This is an incredibly talented, design-savvy product leader who has deep experi…" at bounding box center [121, 445] width 199 height 368
click at [128, 308] on textarea "This is an incredibly talented, design-savvy product leader who has deep experi…" at bounding box center [121, 445] width 199 height 368
drag, startPoint x: 176, startPoint y: 284, endPoint x: 212, endPoint y: 284, distance: 36.2
click at [212, 284] on textarea "This is an incredibly talented, design-savvy product leader who has deep experi…" at bounding box center [121, 445] width 199 height 368
click at [118, 306] on textarea "This is an incredibly talented, design-savvy product leader who has deep experi…" at bounding box center [121, 445] width 199 height 368
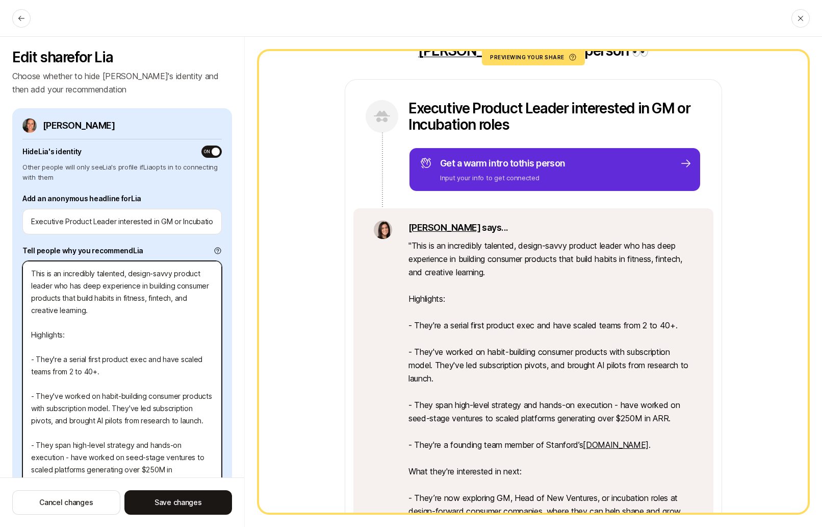
click at [117, 326] on textarea "This is an incredibly talented, design-savvy product leader who has deep experi…" at bounding box center [121, 445] width 199 height 368
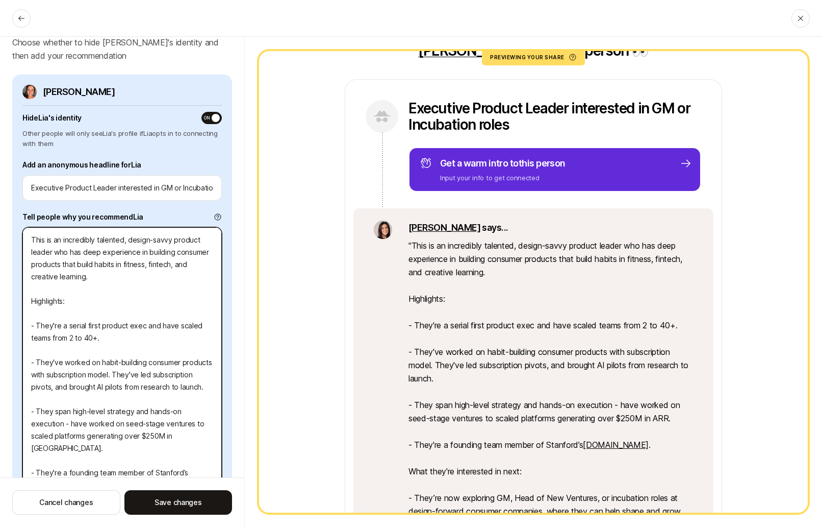
scroll to position [39, 0]
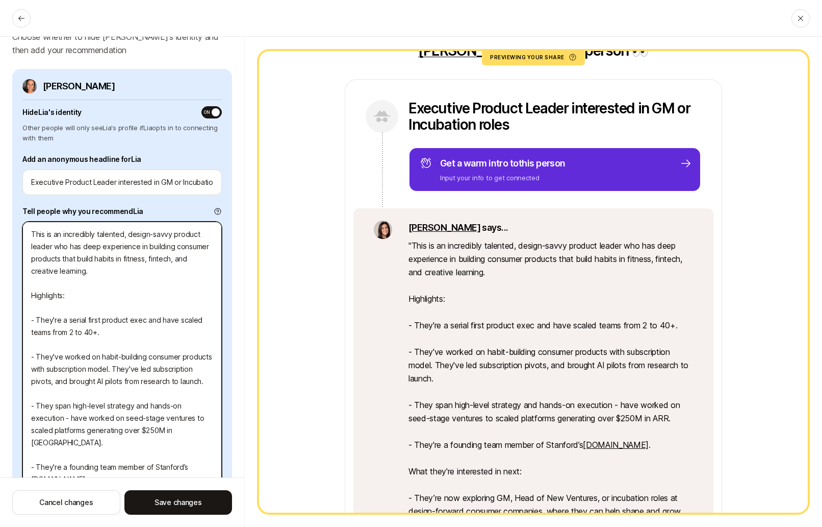
drag, startPoint x: 113, startPoint y: 369, endPoint x: 23, endPoint y: 361, distance: 90.2
click at [23, 361] on textarea "This is an incredibly talented, design-savvy product leader who has deep experi…" at bounding box center [121, 405] width 199 height 368
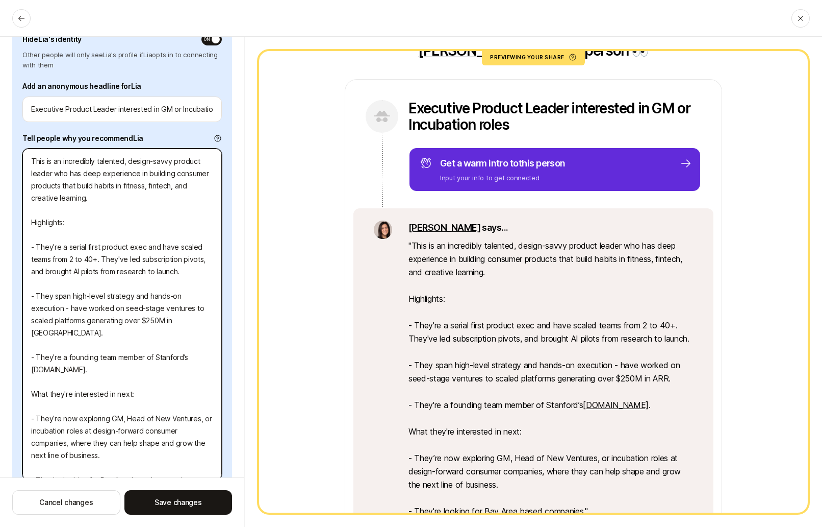
scroll to position [137, 0]
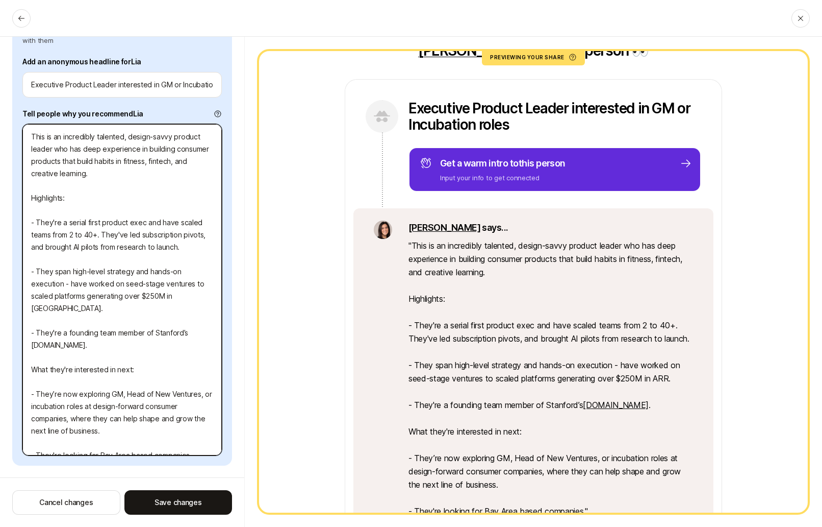
drag, startPoint x: 109, startPoint y: 382, endPoint x: 61, endPoint y: 382, distance: 47.4
click at [61, 382] on textarea "This is an incredibly talented, design-savvy product leader who has deep experi…" at bounding box center [121, 289] width 199 height 331
click at [98, 416] on textarea "This is an incredibly talented, design-savvy product leader who has deep experi…" at bounding box center [121, 289] width 199 height 331
click at [105, 420] on textarea "This is an incredibly talented, design-savvy product leader who has deep experi…" at bounding box center [121, 289] width 199 height 331
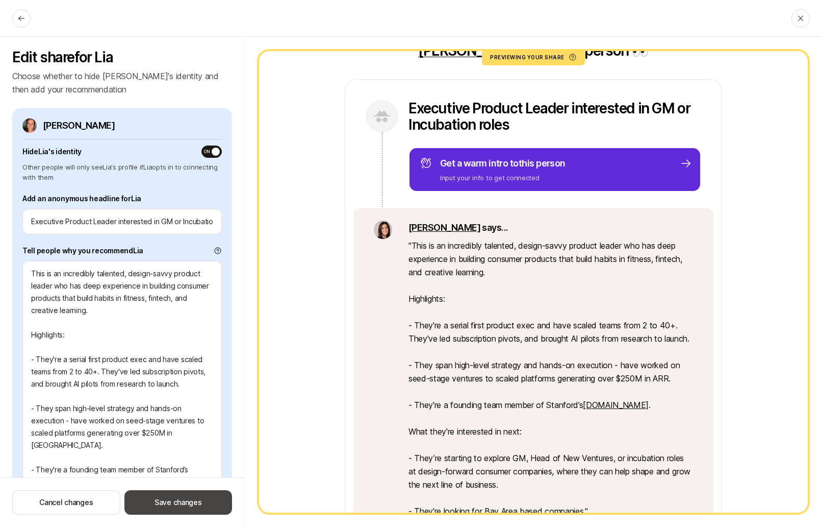
click at [173, 509] on button "Save changes" at bounding box center [178, 502] width 108 height 24
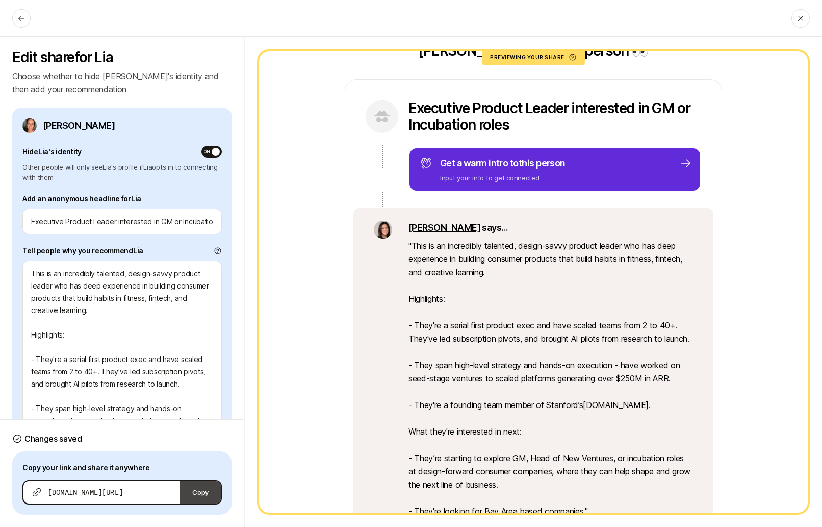
click at [208, 489] on button "Copy" at bounding box center [200, 492] width 41 height 22
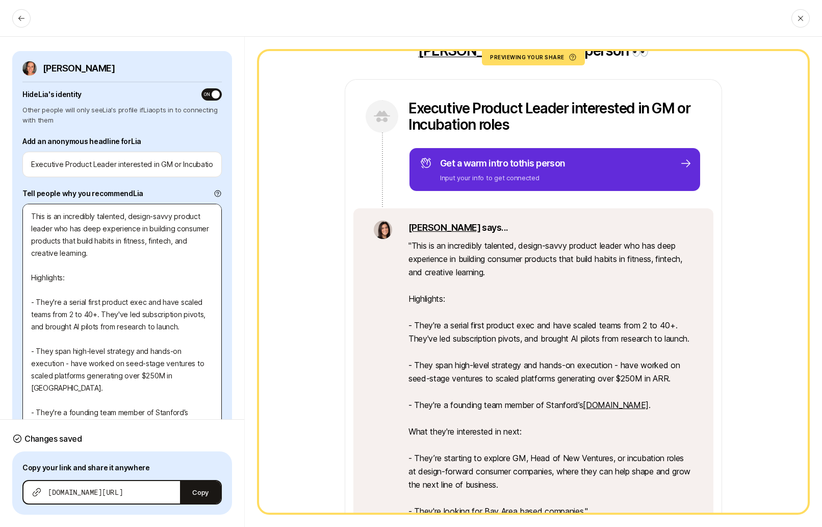
scroll to position [195, 0]
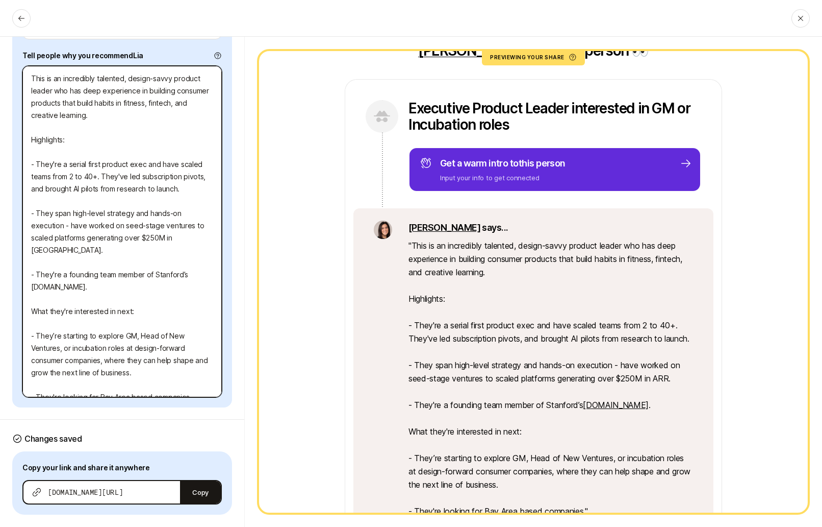
click at [84, 374] on textarea "This is an incredibly talented, design-savvy product leader who has deep experi…" at bounding box center [121, 231] width 199 height 331
click at [189, 381] on textarea "This is an incredibly talented, design-savvy product leader who has deep experi…" at bounding box center [121, 231] width 199 height 331
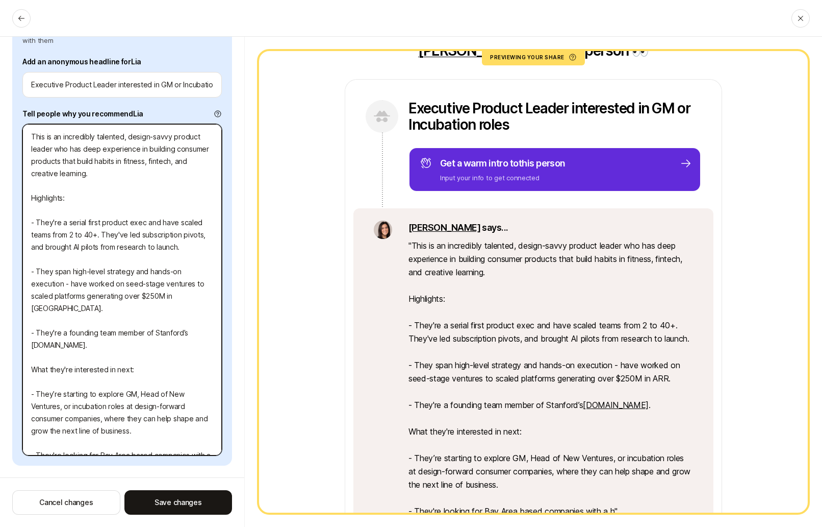
scroll to position [149, 0]
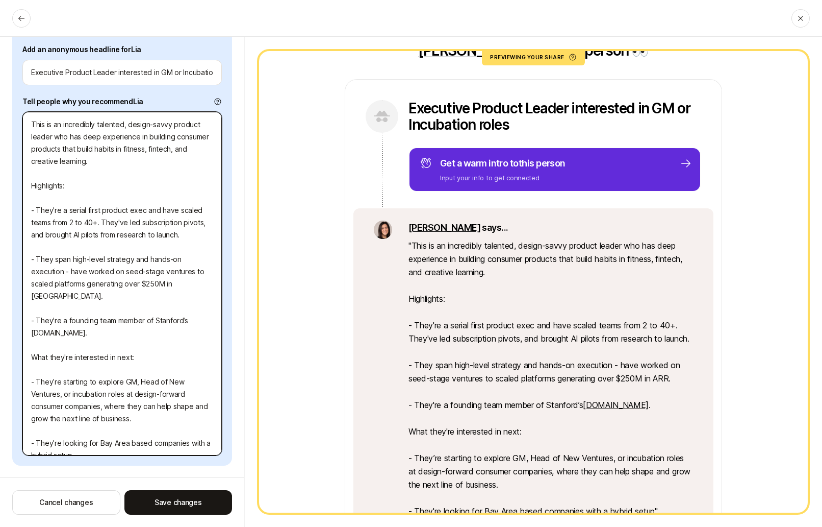
drag, startPoint x: 51, startPoint y: 442, endPoint x: 96, endPoint y: 433, distance: 46.8
click at [93, 442] on textarea "This is an incredibly talented, design-savvy product leader who has deep experi…" at bounding box center [121, 283] width 199 height 343
click at [84, 444] on textarea "This is an incredibly talented, design-savvy product leader who has deep experi…" at bounding box center [121, 283] width 199 height 343
click at [136, 441] on textarea "This is an incredibly talented, design-savvy product leader who has deep experi…" at bounding box center [121, 283] width 199 height 343
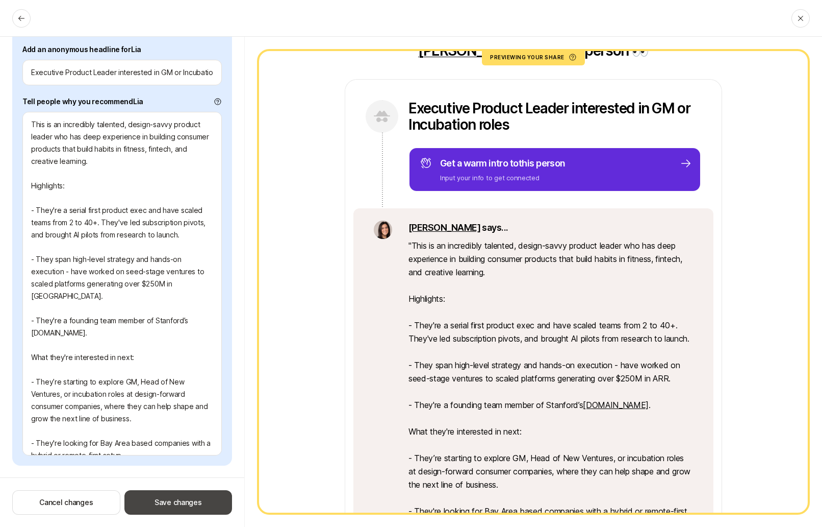
click at [155, 498] on button "Save changes" at bounding box center [178, 502] width 108 height 24
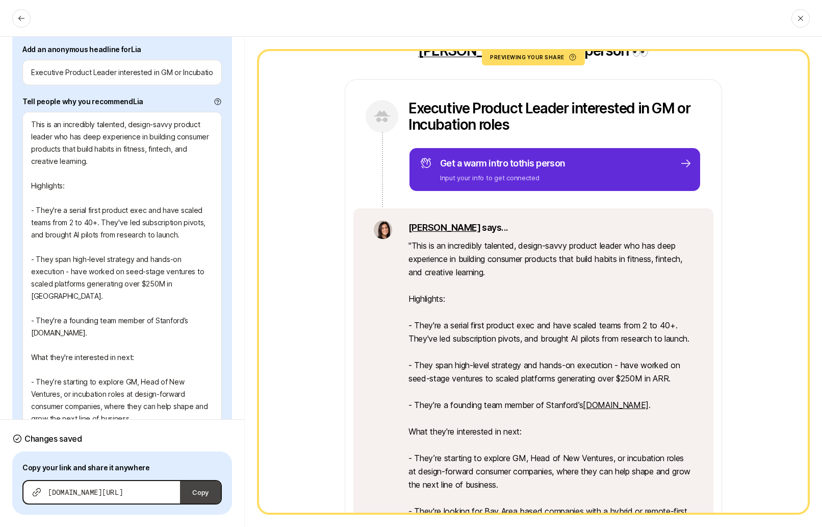
click at [187, 490] on button "Copy" at bounding box center [200, 492] width 41 height 22
